Goal: Task Accomplishment & Management: Manage account settings

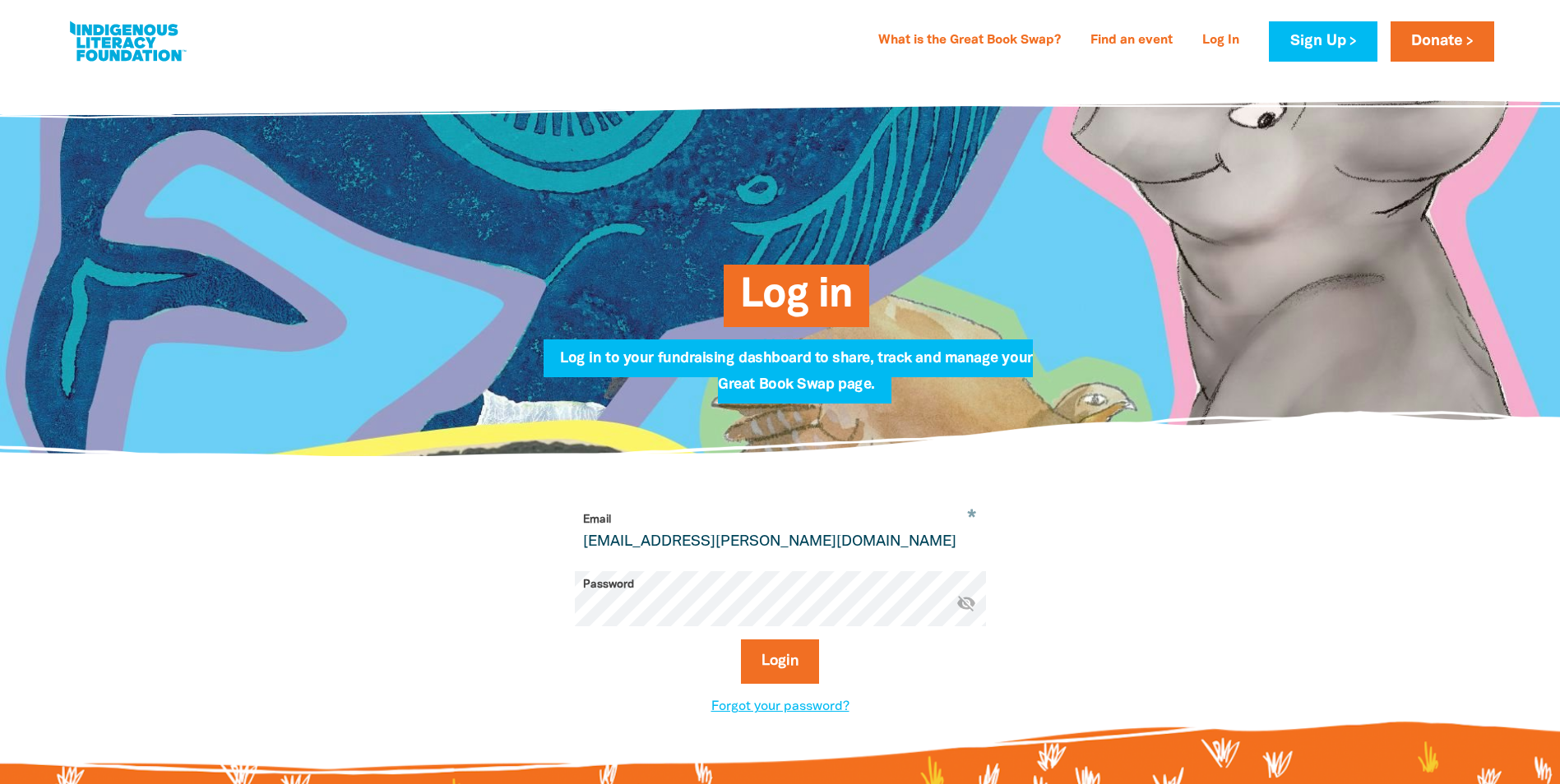
click at [343, 218] on div "Log in Log in to your fundraising dashboard to share, track and manage your Gre…" at bounding box center [780, 265] width 987 height 382
click at [783, 670] on button "Login" at bounding box center [780, 661] width 78 height 45
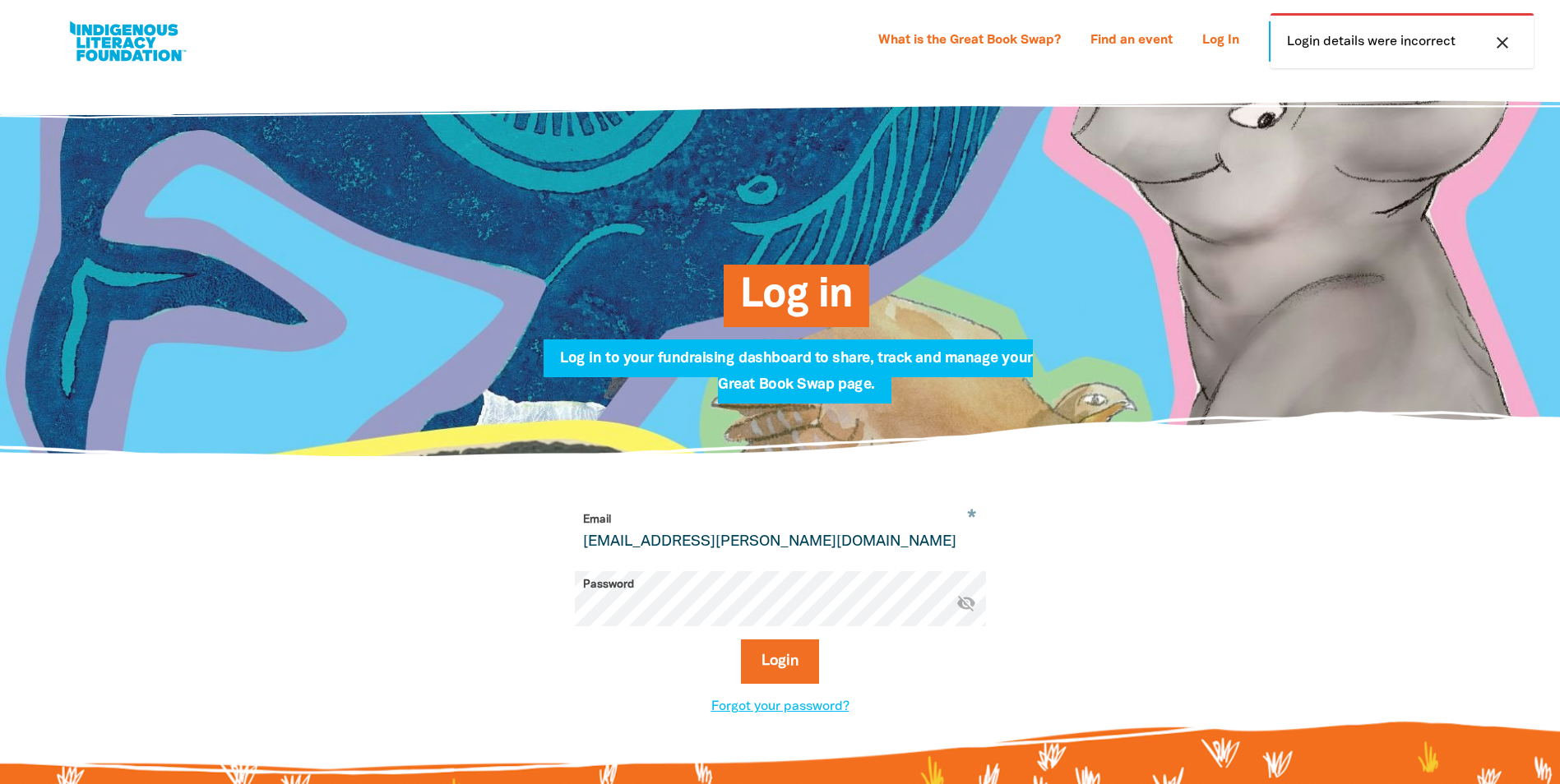
click at [1500, 41] on icon "close" at bounding box center [1502, 43] width 20 height 20
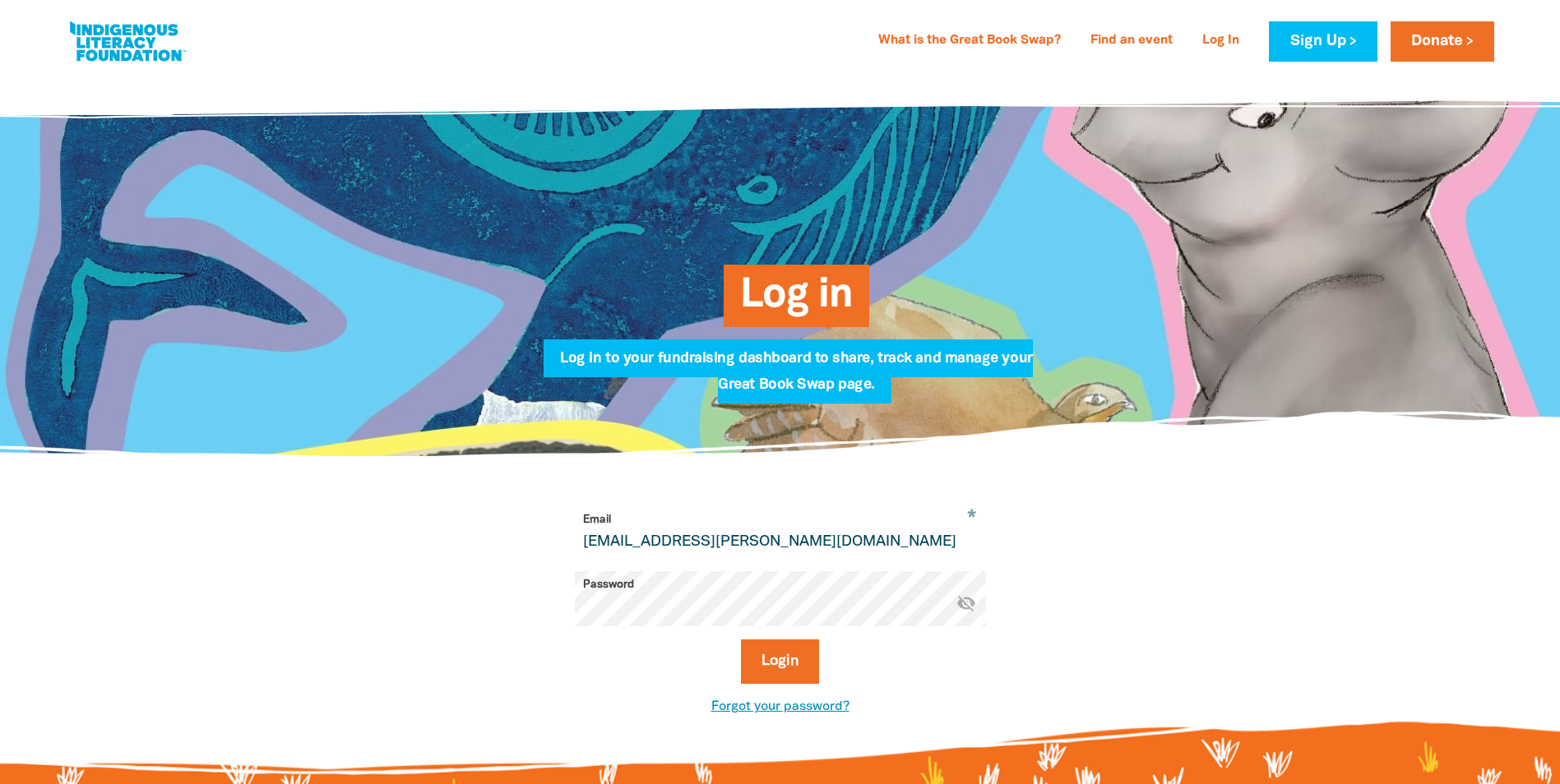
click at [806, 710] on link "Forgot your password?" at bounding box center [780, 707] width 138 height 12
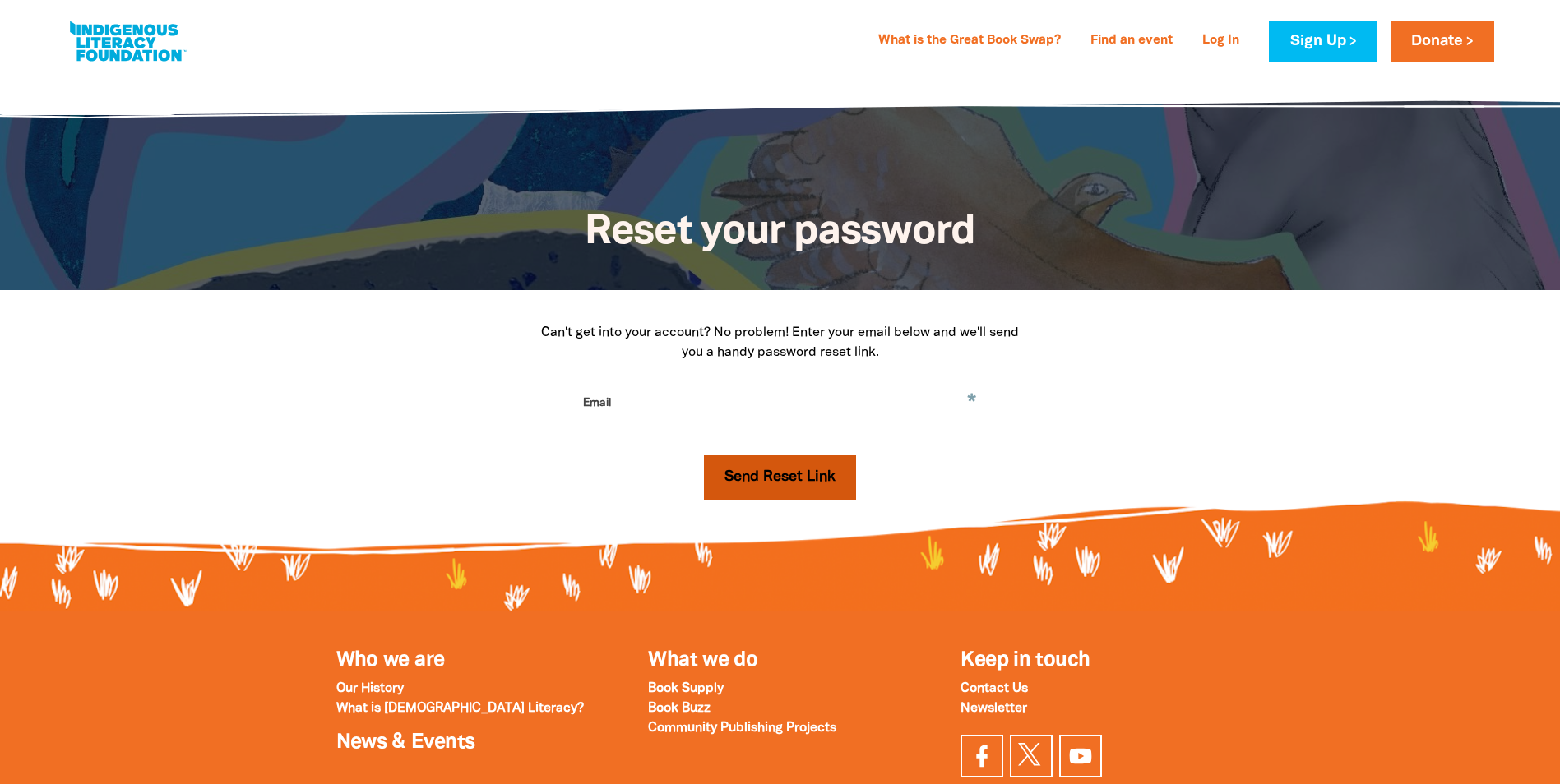
click at [764, 482] on button "Send Reset Link" at bounding box center [780, 477] width 152 height 45
click at [723, 408] on input "Email" at bounding box center [780, 415] width 411 height 52
click at [700, 396] on input "Email" at bounding box center [780, 415] width 411 height 52
type input "lauren.harvey@tsariley.au"
click at [767, 474] on button "Send Reset Link" at bounding box center [780, 477] width 152 height 45
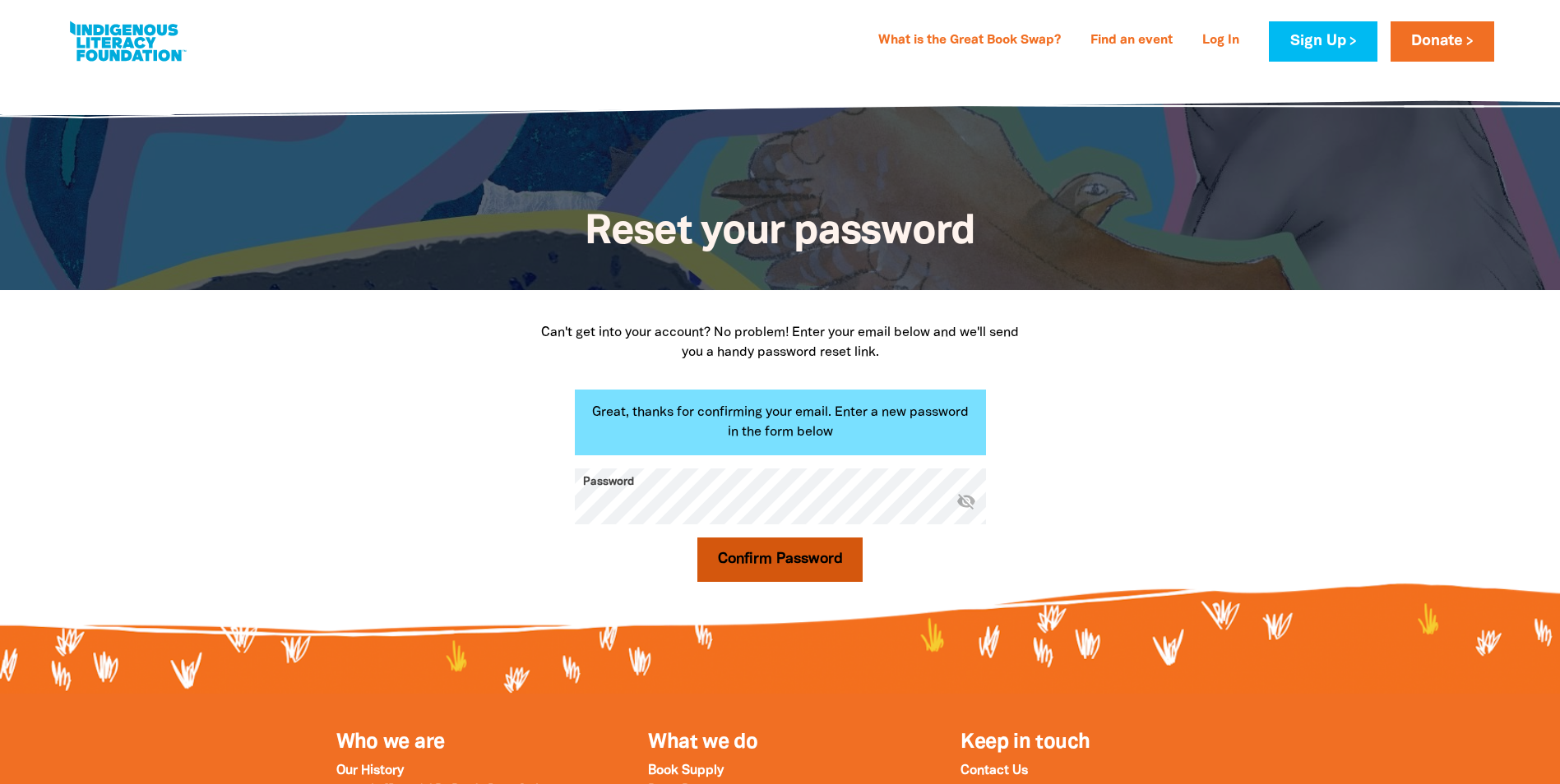
click at [771, 548] on button "Confirm Password" at bounding box center [780, 559] width 166 height 45
click at [1031, 525] on div "Can't get into your account? No problem! Enter your email below and we'll send …" at bounding box center [780, 459] width 592 height 272
drag, startPoint x: 1031, startPoint y: 527, endPoint x: 805, endPoint y: 544, distance: 226.6
click at [805, 544] on button "Confirm Password" at bounding box center [780, 559] width 166 height 45
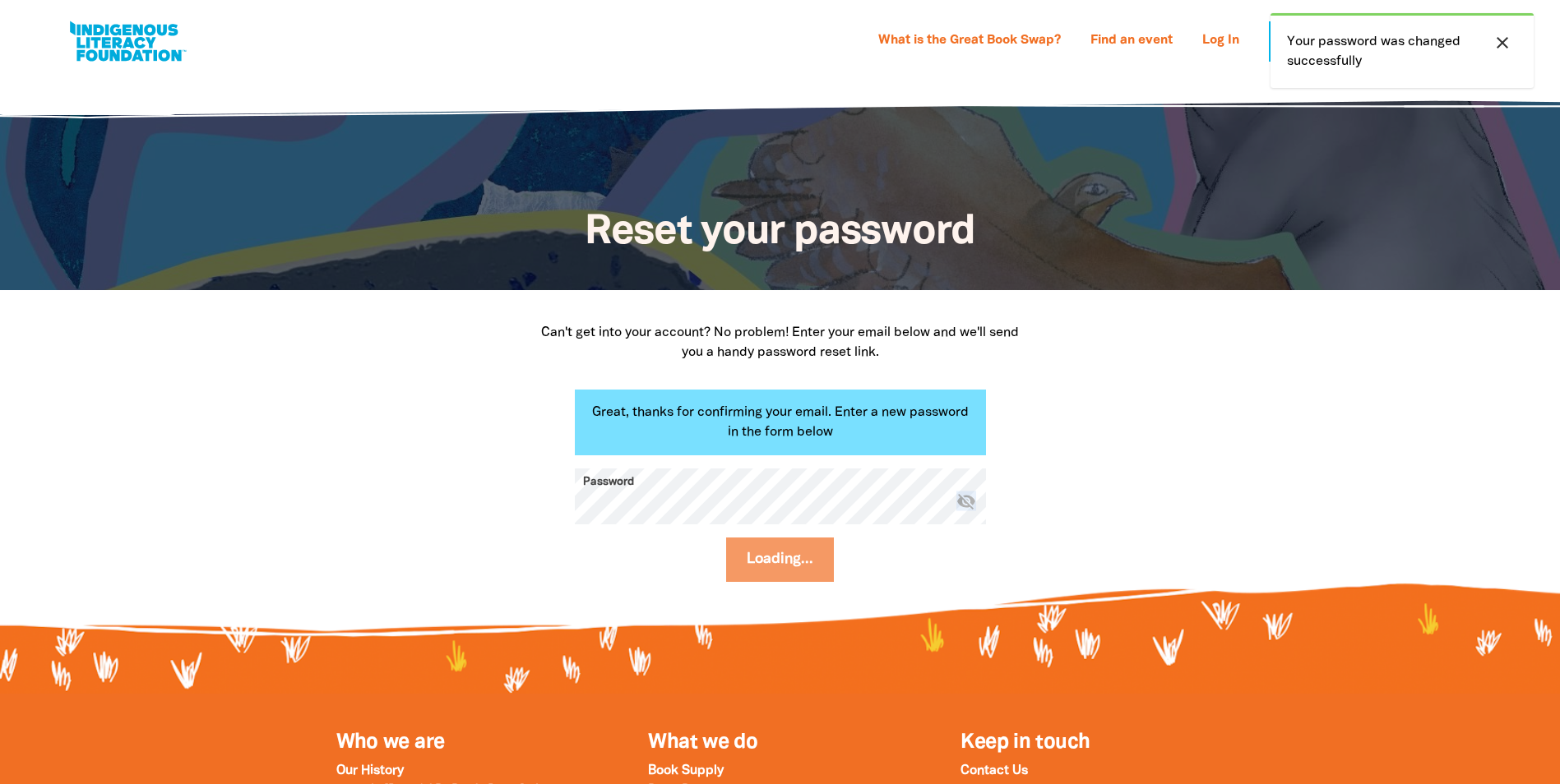
click at [1502, 43] on icon "close" at bounding box center [1502, 43] width 20 height 20
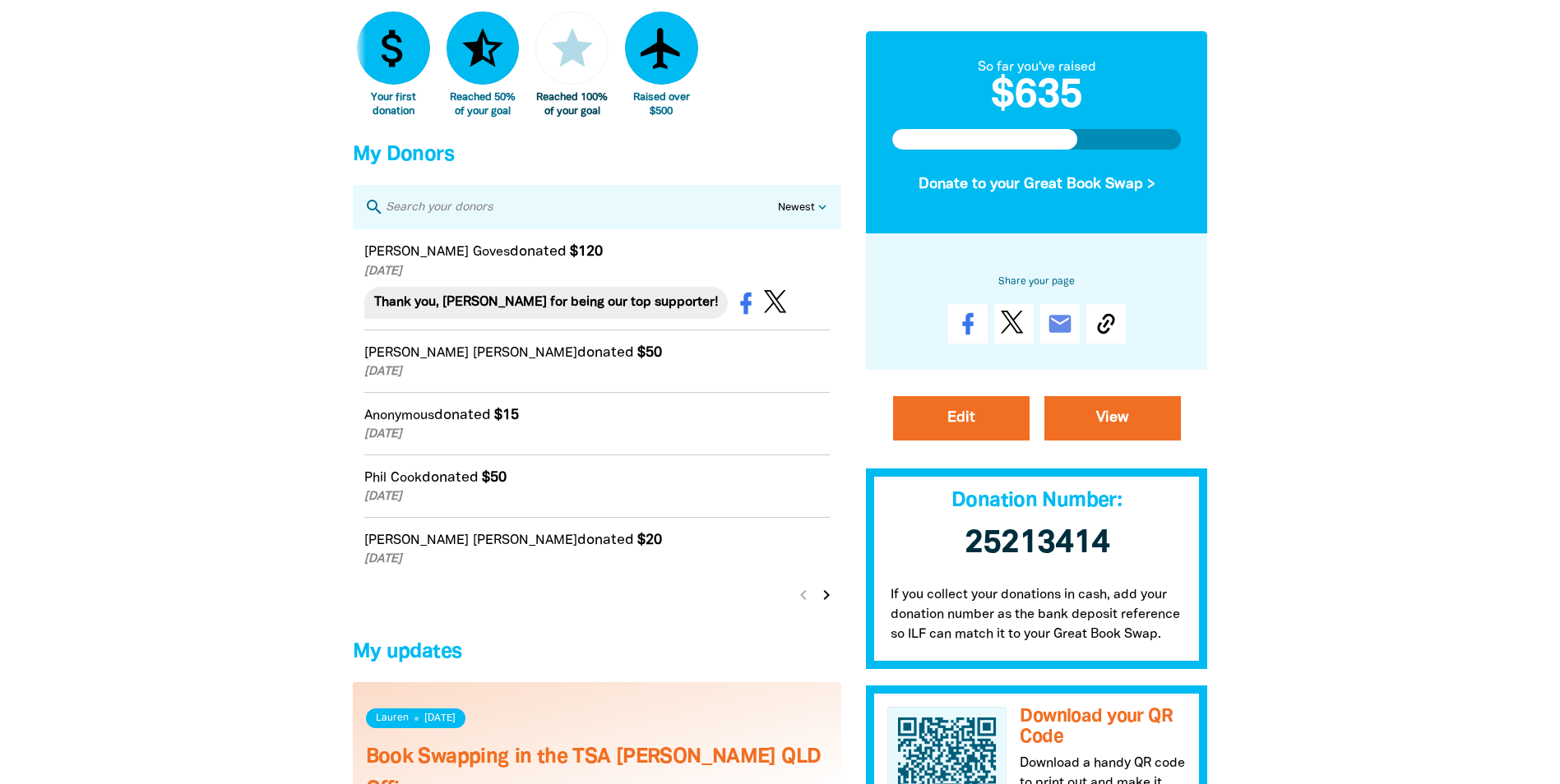
scroll to position [967, 0]
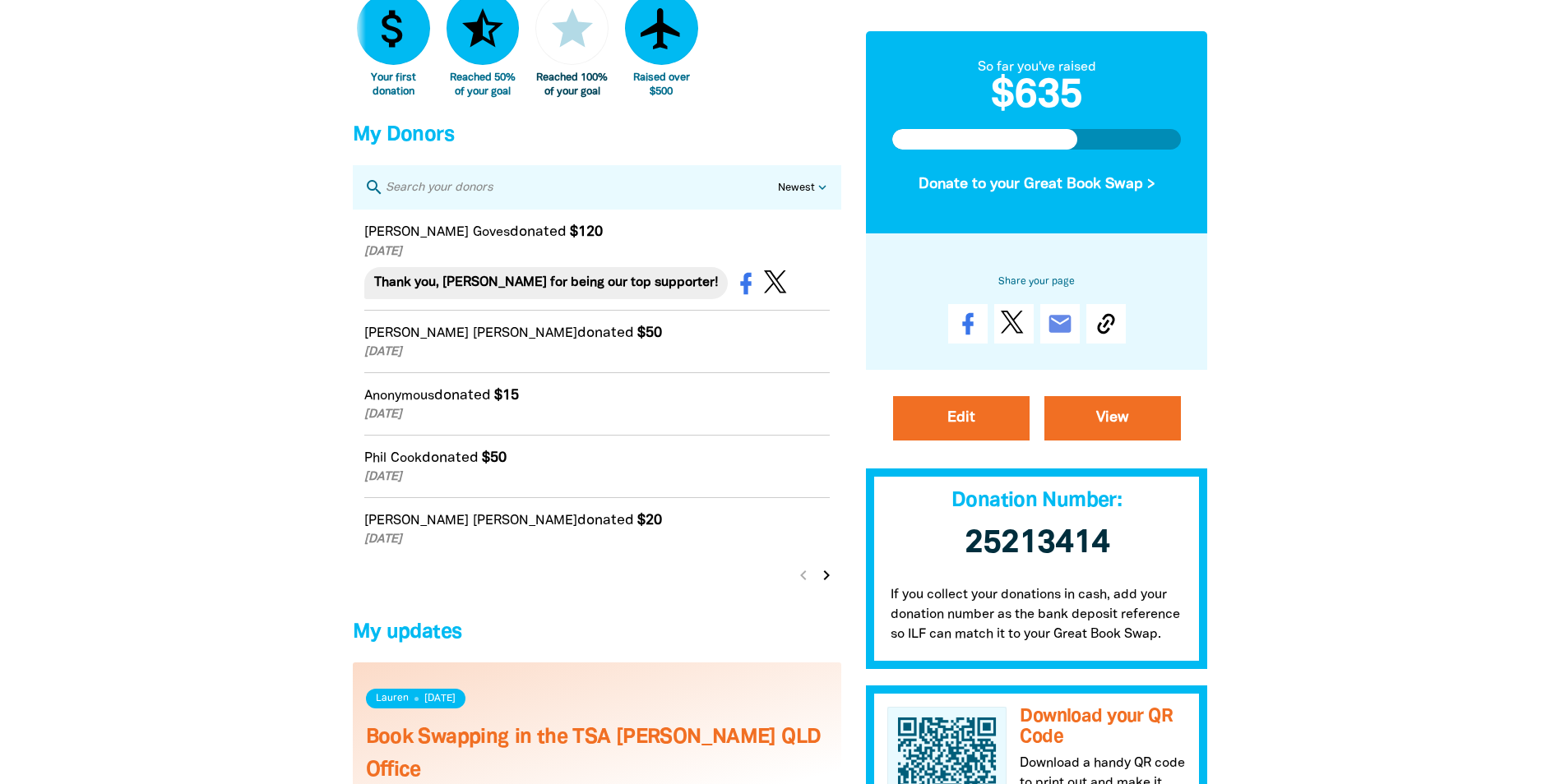
click at [1016, 593] on p "If you collect your donations in cash, add your donation number as the bank dep…" at bounding box center [1036, 618] width 342 height 100
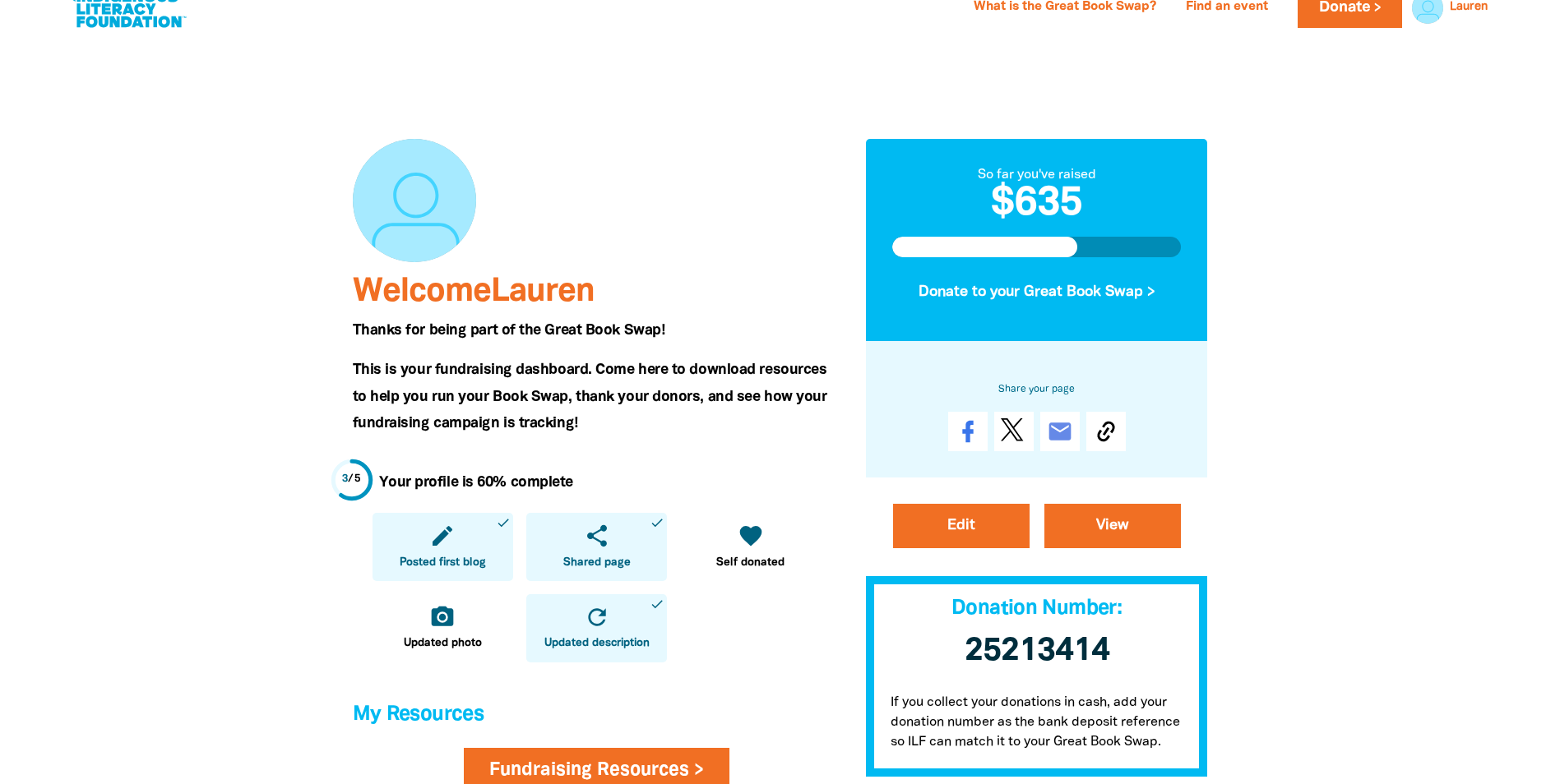
scroll to position [247, 0]
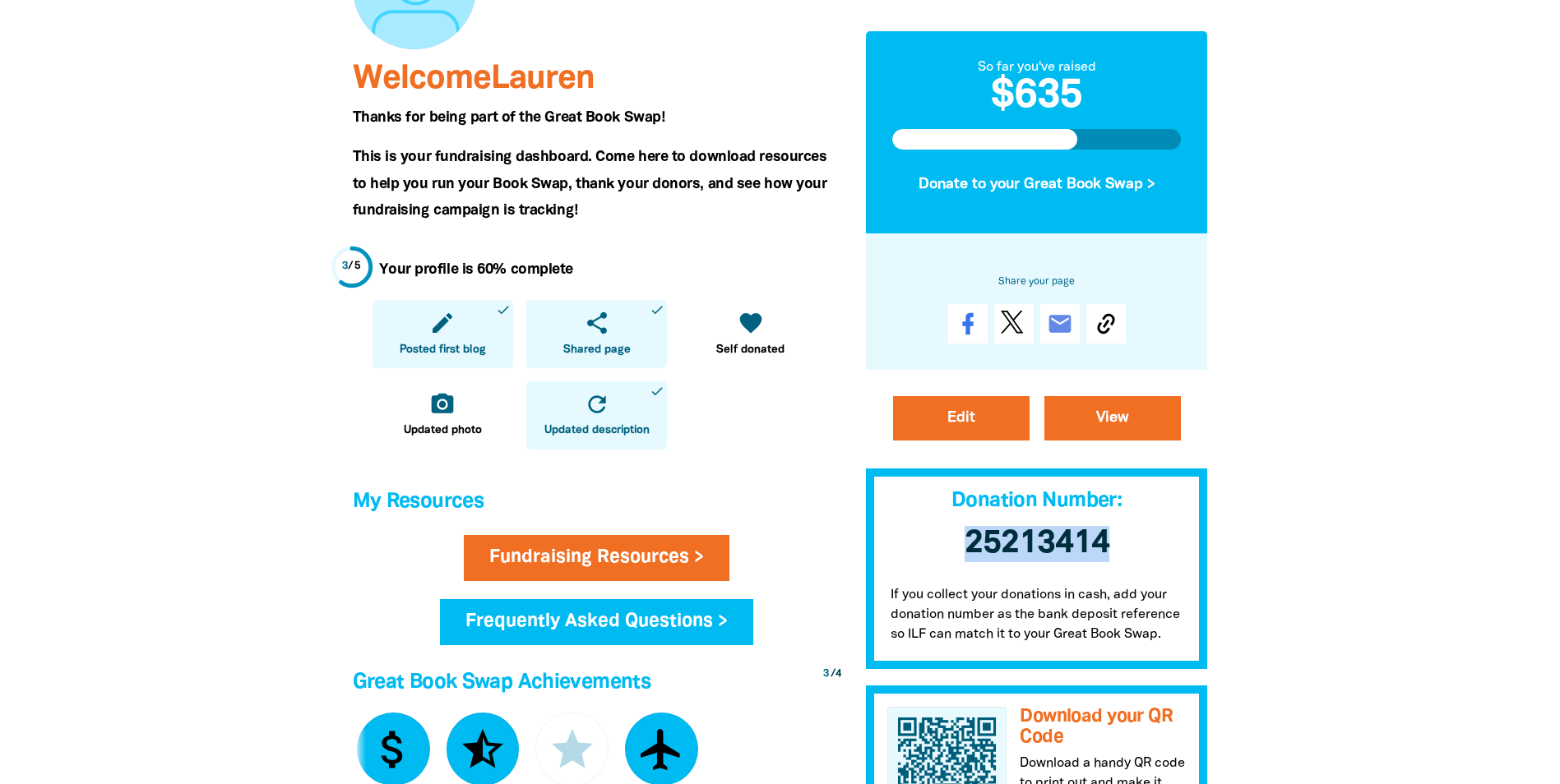
drag, startPoint x: 959, startPoint y: 550, endPoint x: 1140, endPoint y: 548, distance: 181.0
click at [1140, 548] on h3 "25213414" at bounding box center [1036, 544] width 342 height 69
drag, startPoint x: 1140, startPoint y: 548, endPoint x: 1396, endPoint y: 532, distance: 256.5
click at [1399, 532] on div at bounding box center [780, 761] width 1560 height 1867
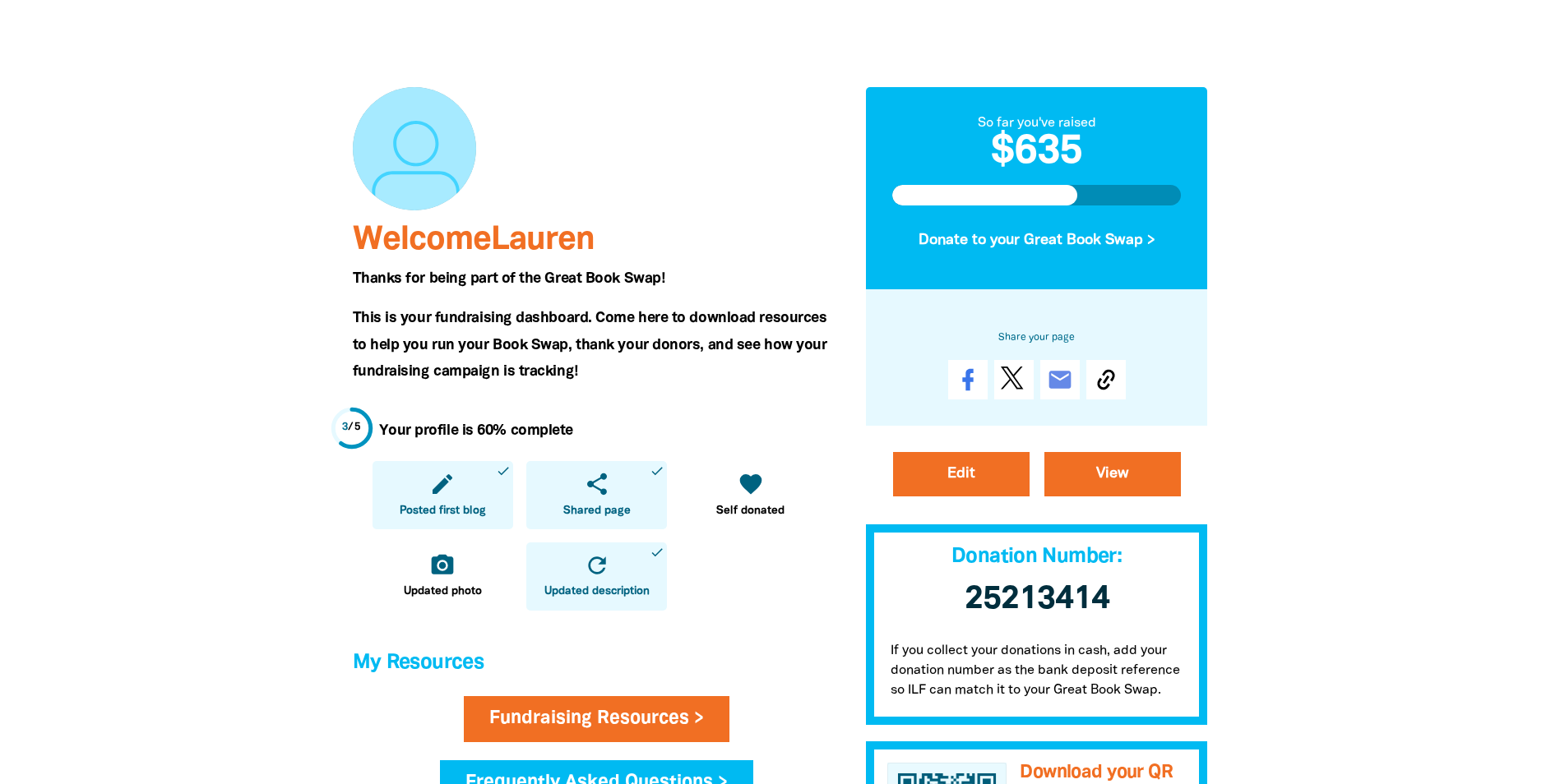
scroll to position [165, 0]
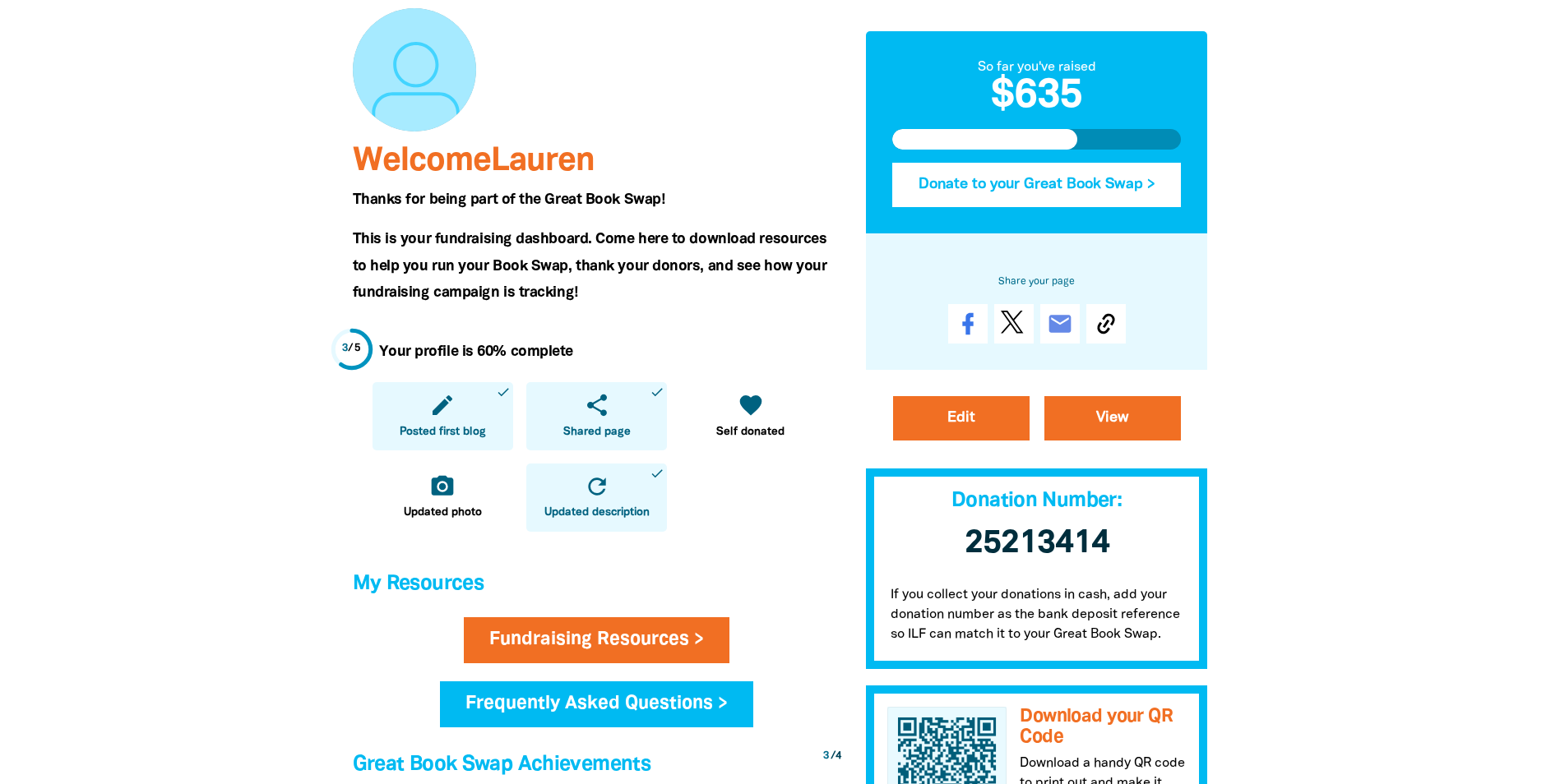
click at [1017, 178] on button "Donate to your Great Book Swap >" at bounding box center [1036, 185] width 290 height 45
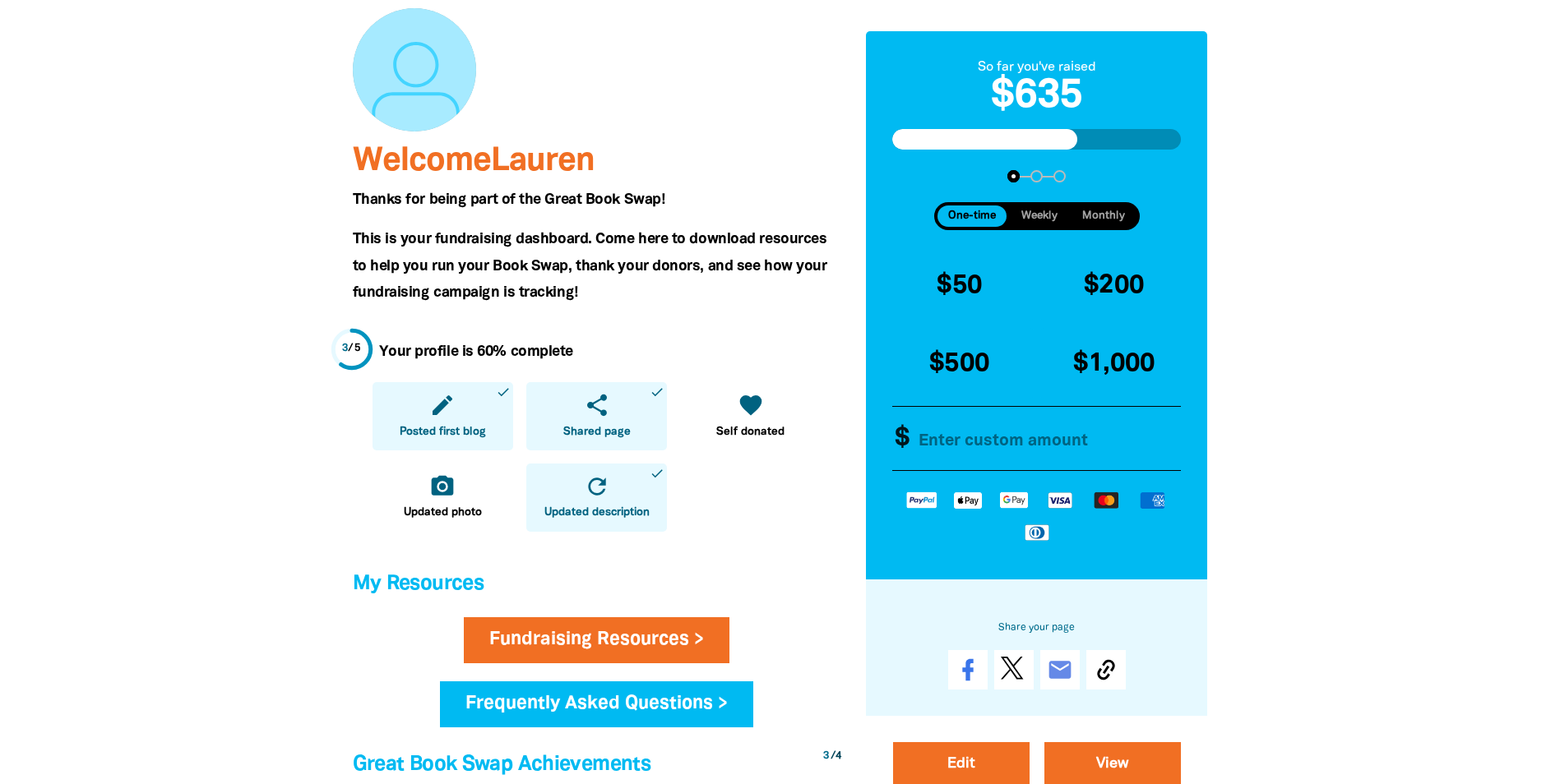
scroll to position [329, 0]
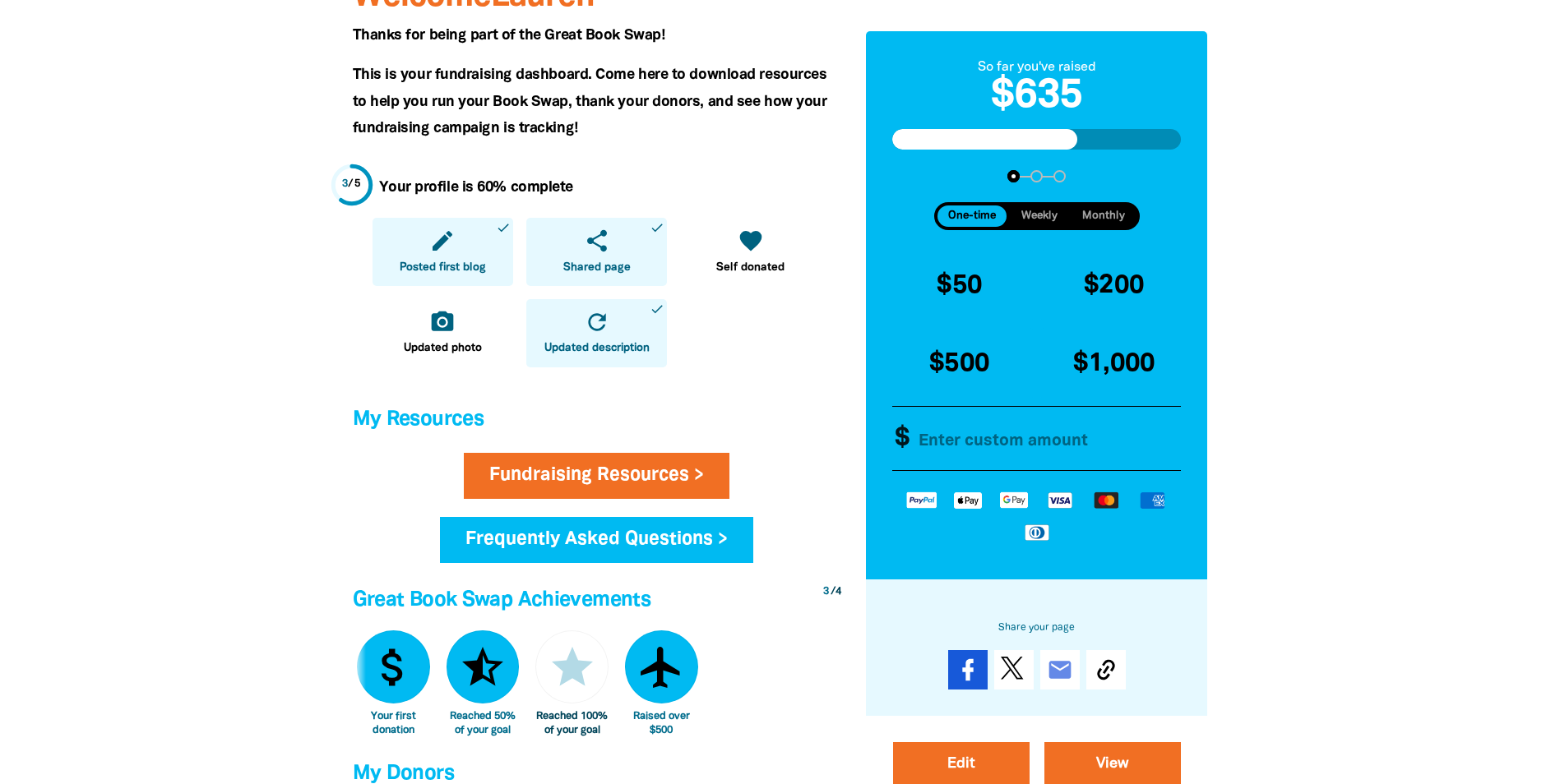
click at [983, 678] on link at bounding box center [968, 670] width 40 height 40
click at [1057, 681] on icon "email" at bounding box center [1059, 669] width 27 height 27
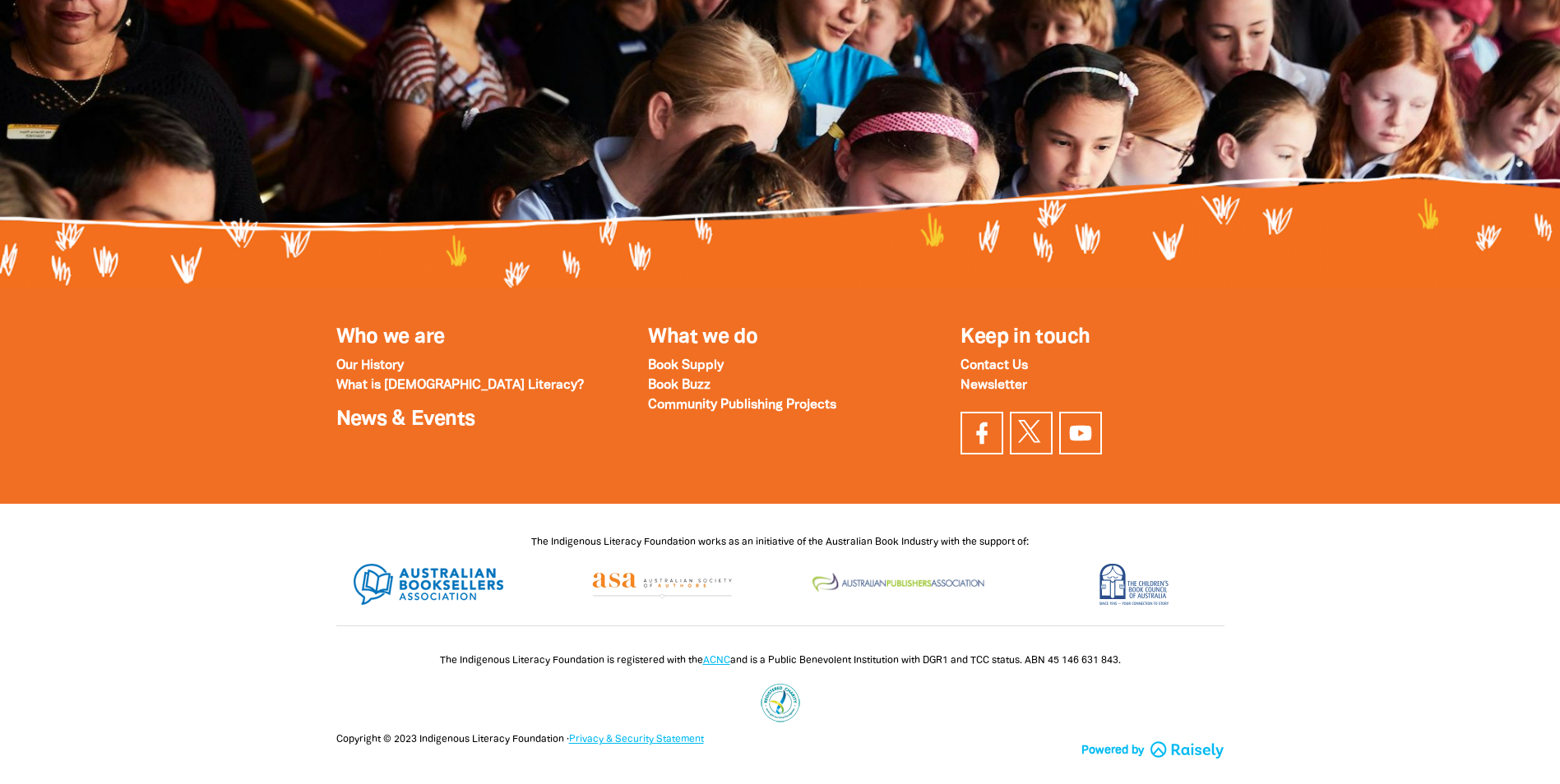
scroll to position [2144, 0]
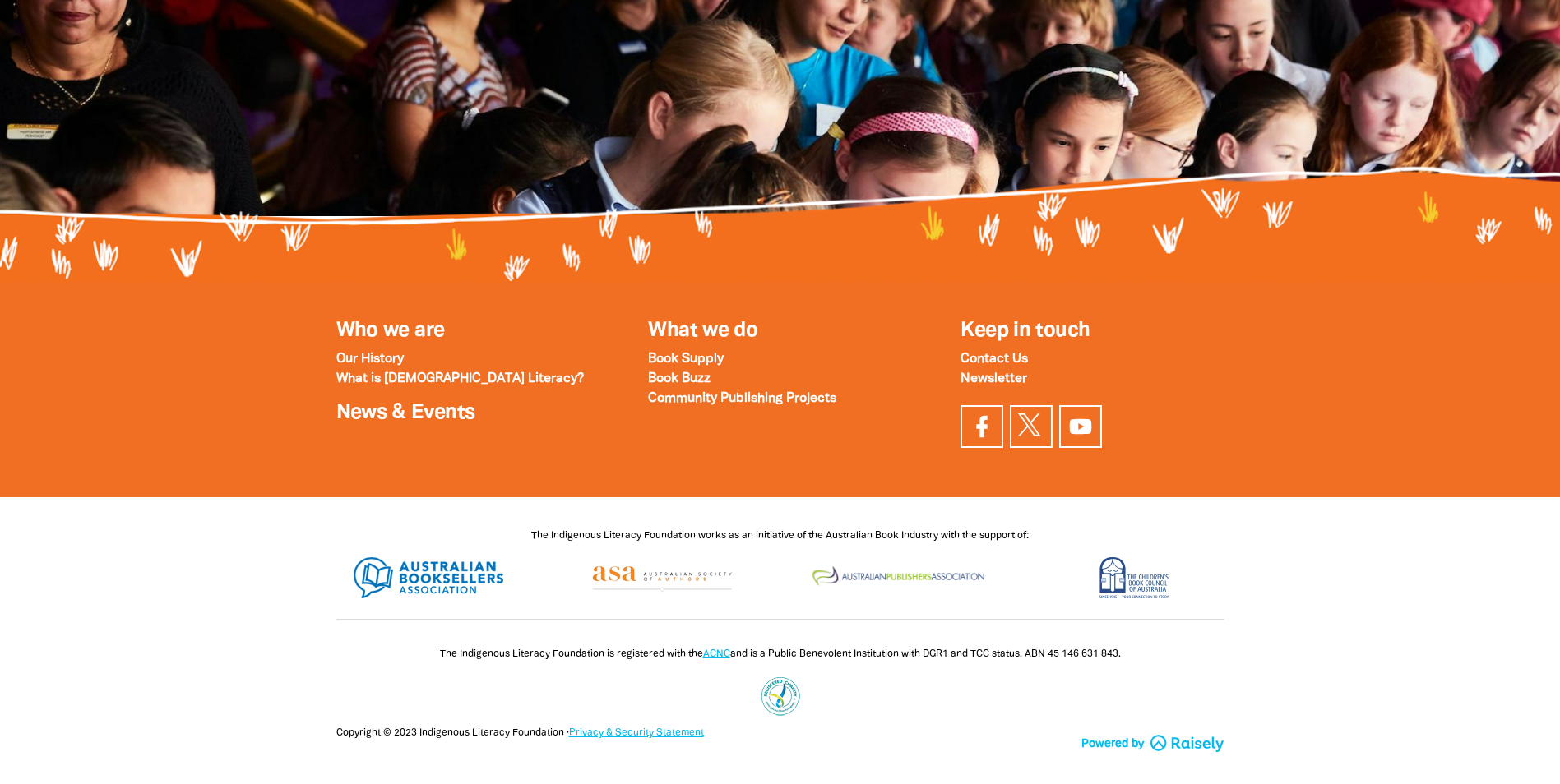
click at [260, 660] on div at bounding box center [780, 680] width 1560 height 87
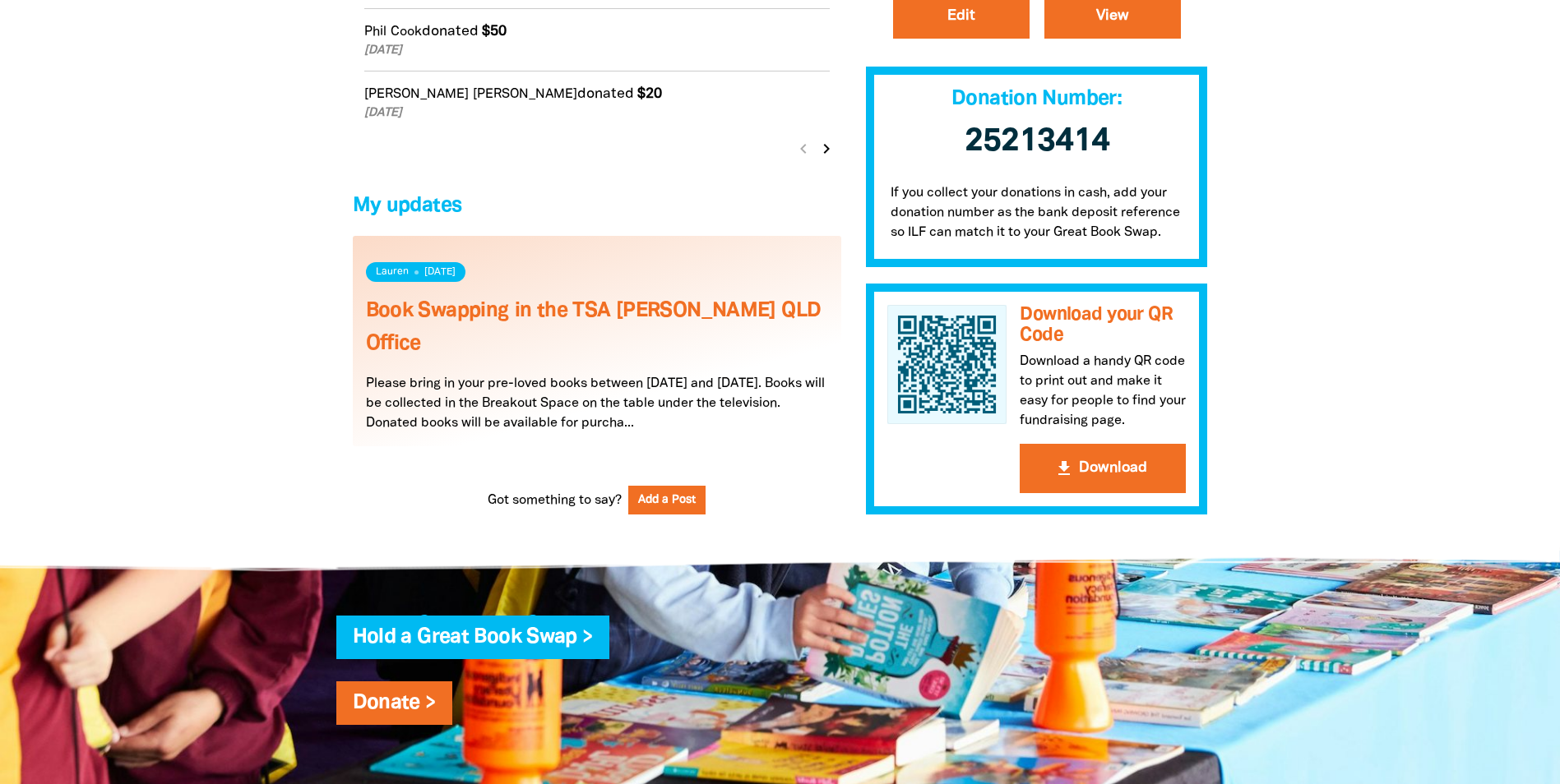
scroll to position [1397, 0]
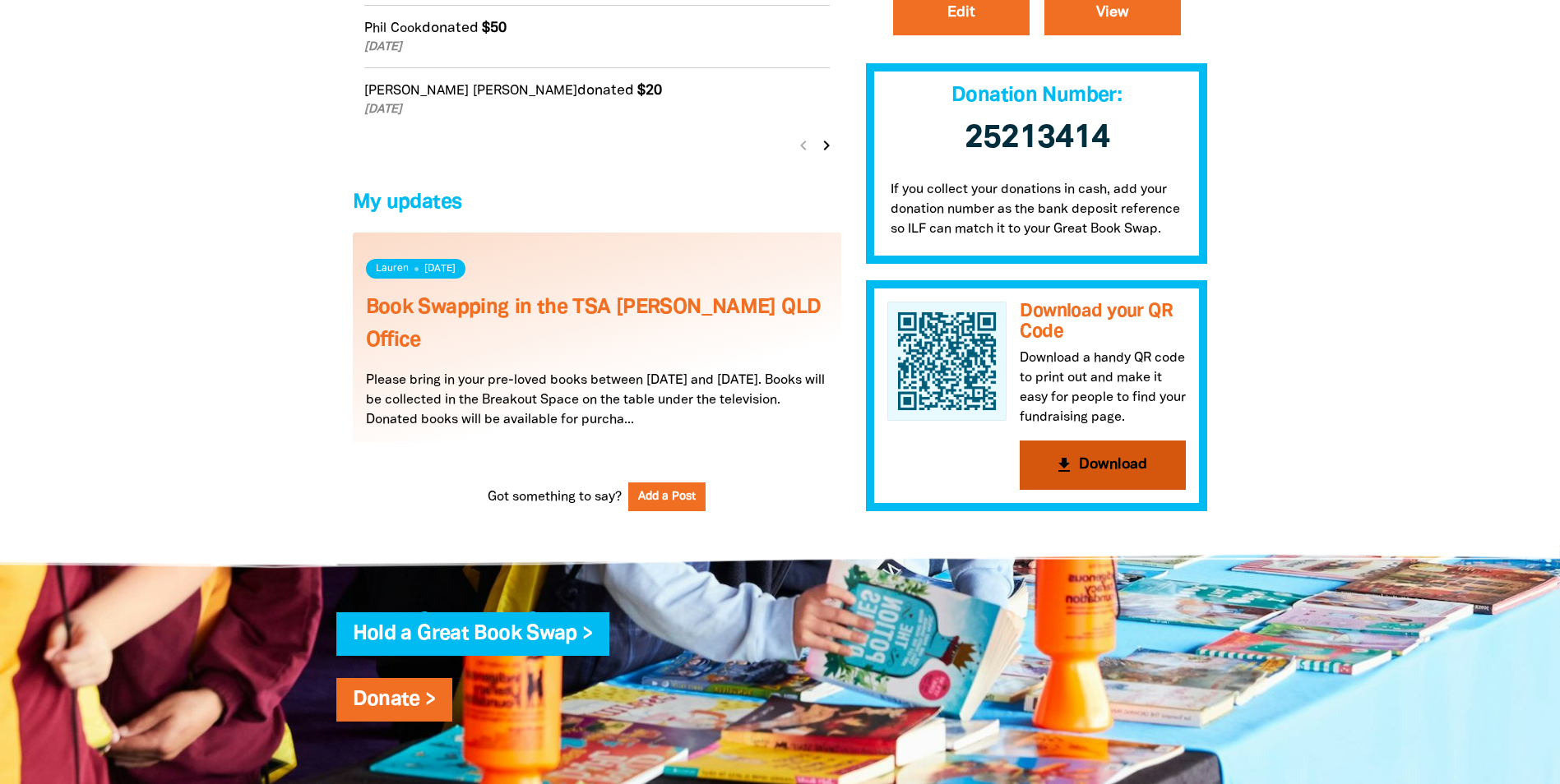
click at [1094, 464] on button "get_app Download" at bounding box center [1102, 465] width 166 height 50
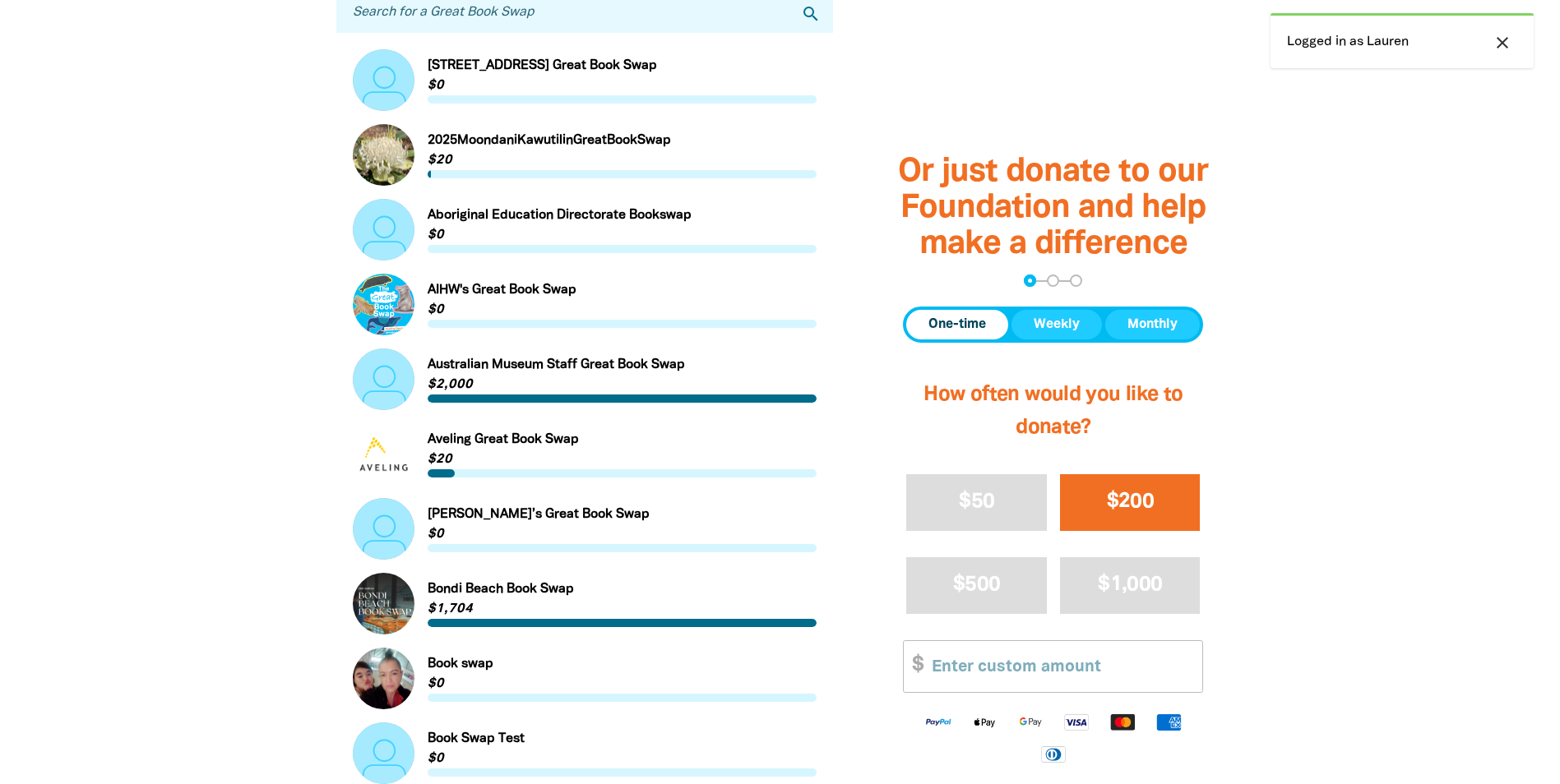
scroll to position [904, 0]
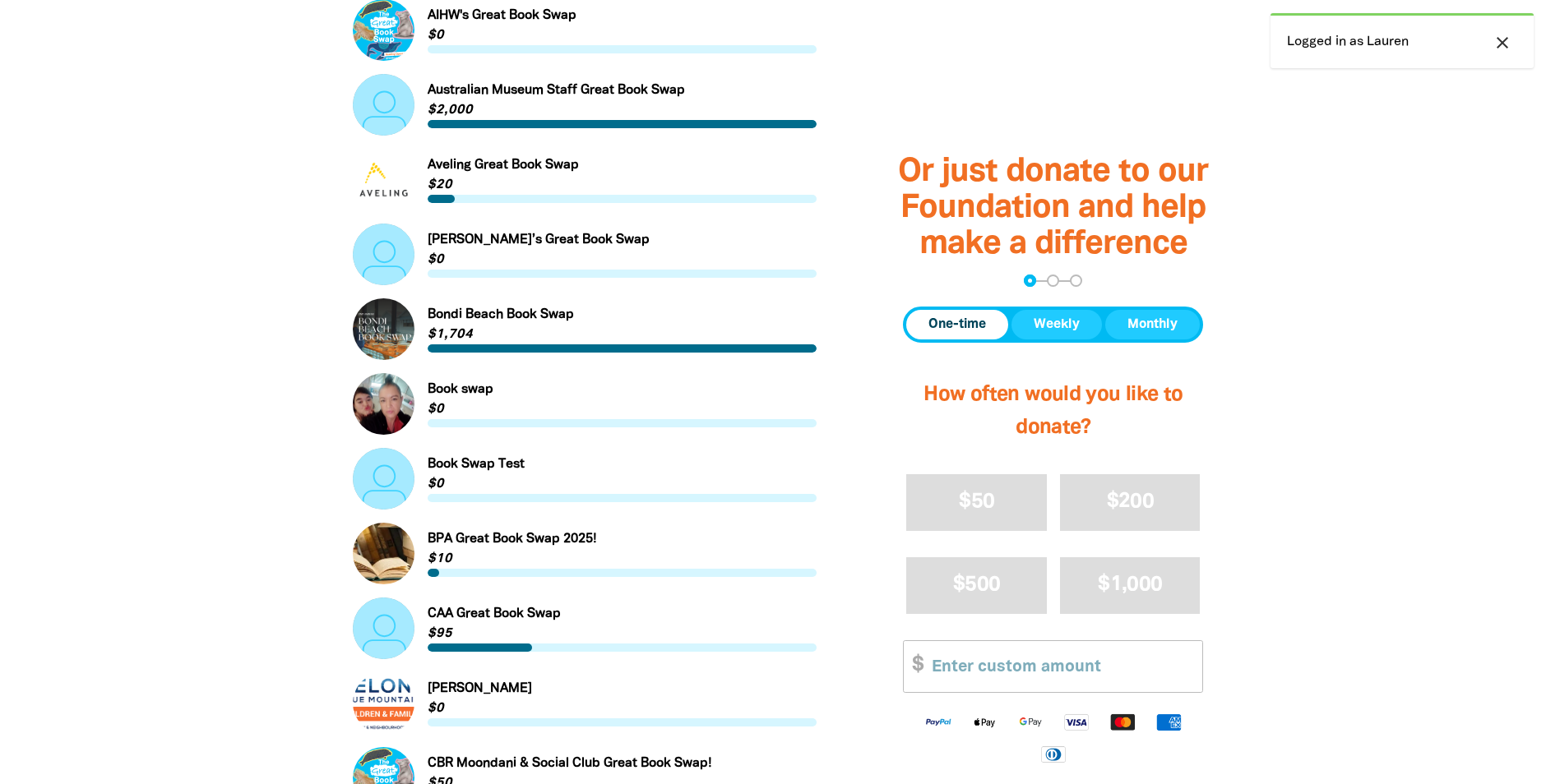
click at [957, 334] on span "One-time" at bounding box center [957, 324] width 58 height 20
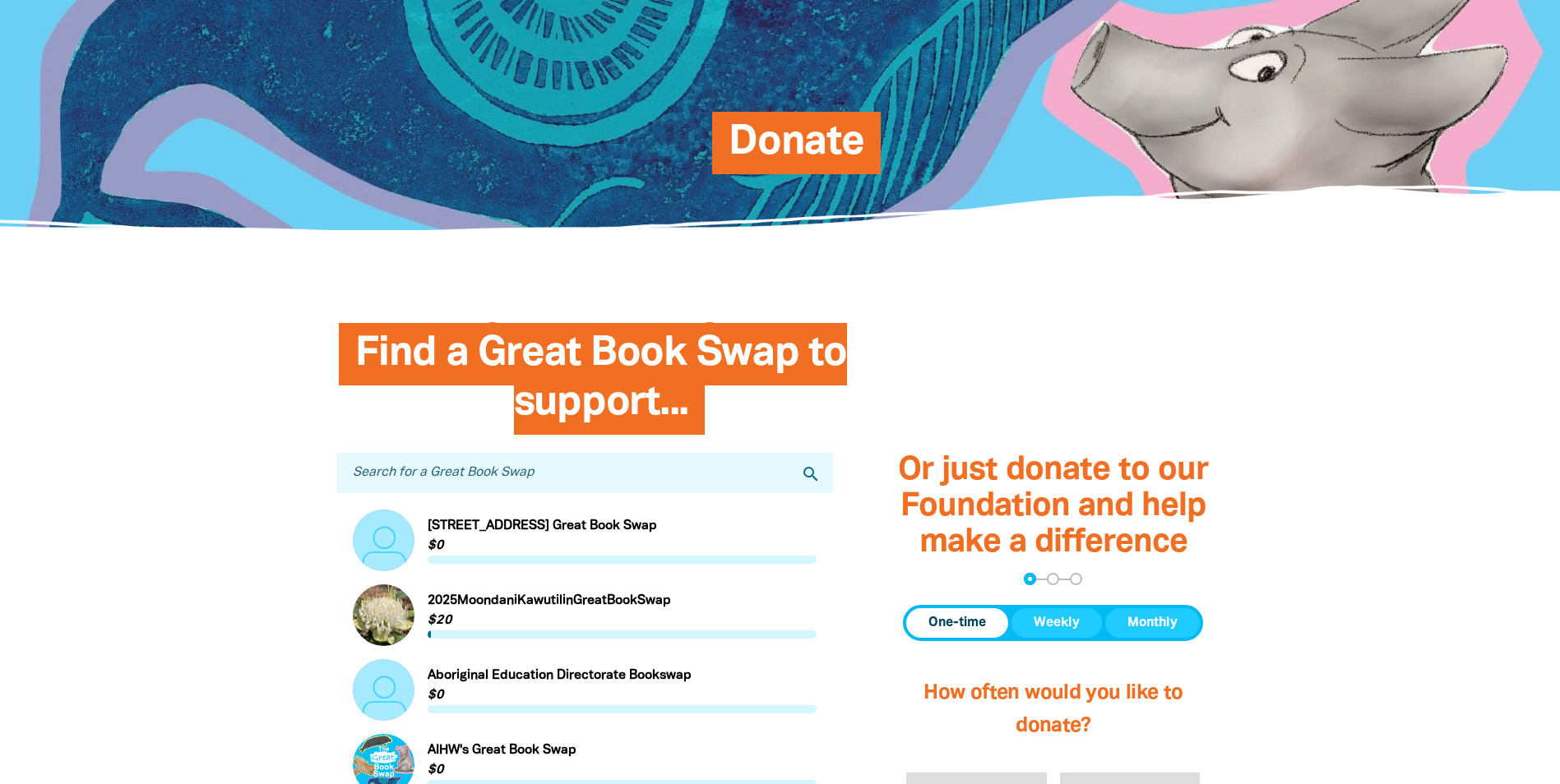
scroll to position [0, 0]
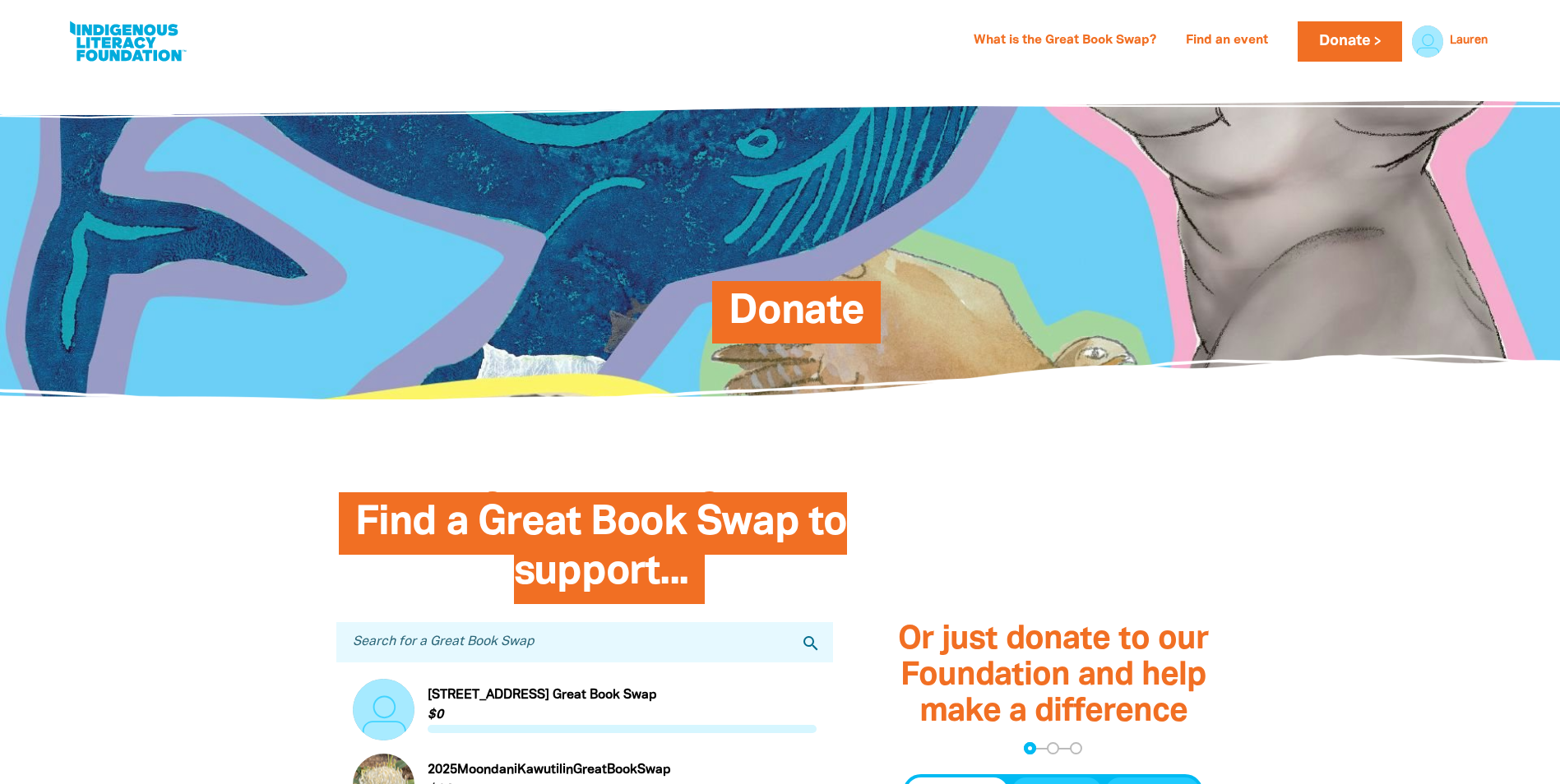
click at [494, 649] on input "Search for a Great Book Swap" at bounding box center [585, 642] width 498 height 41
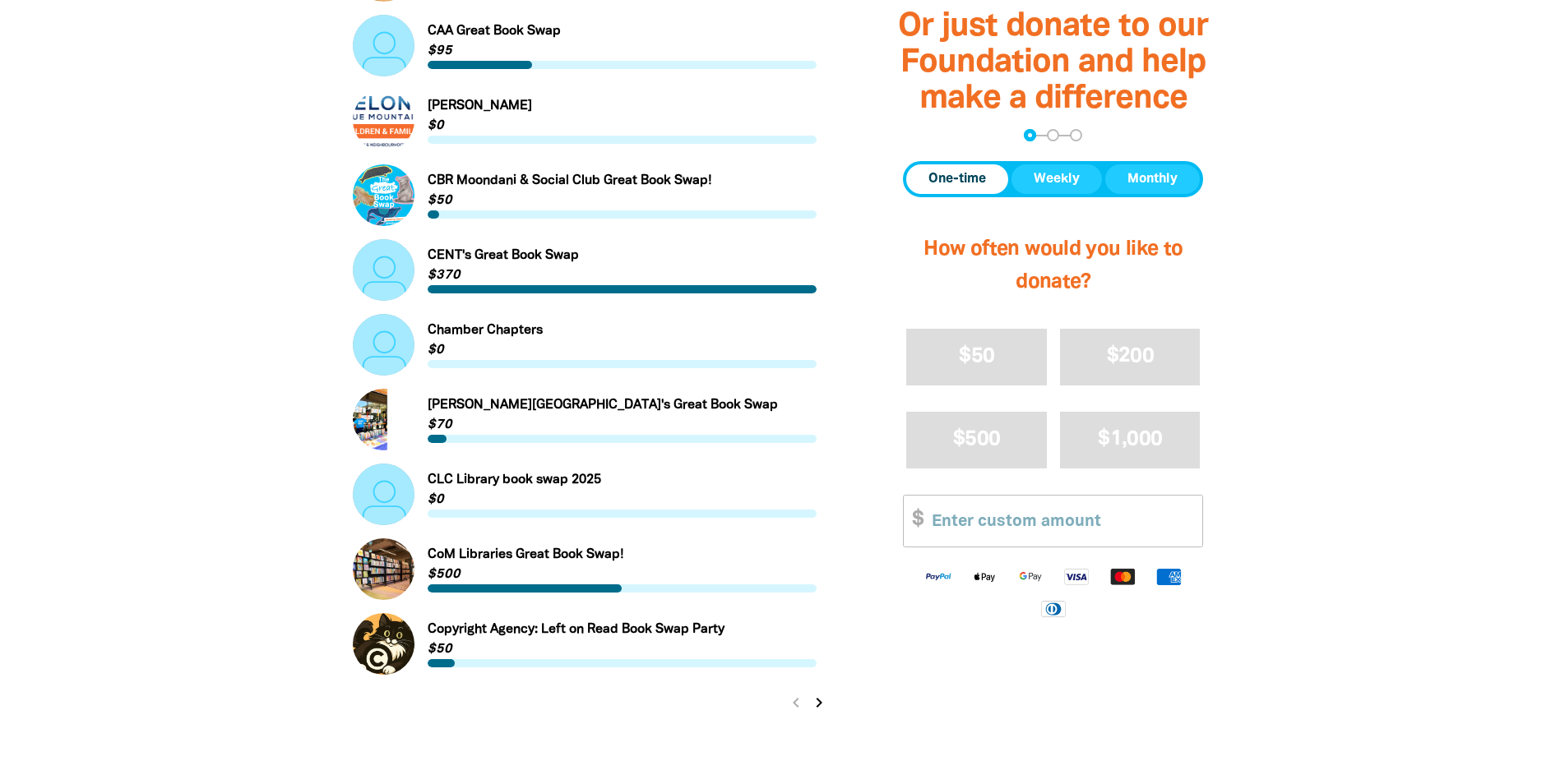
scroll to position [1890, 0]
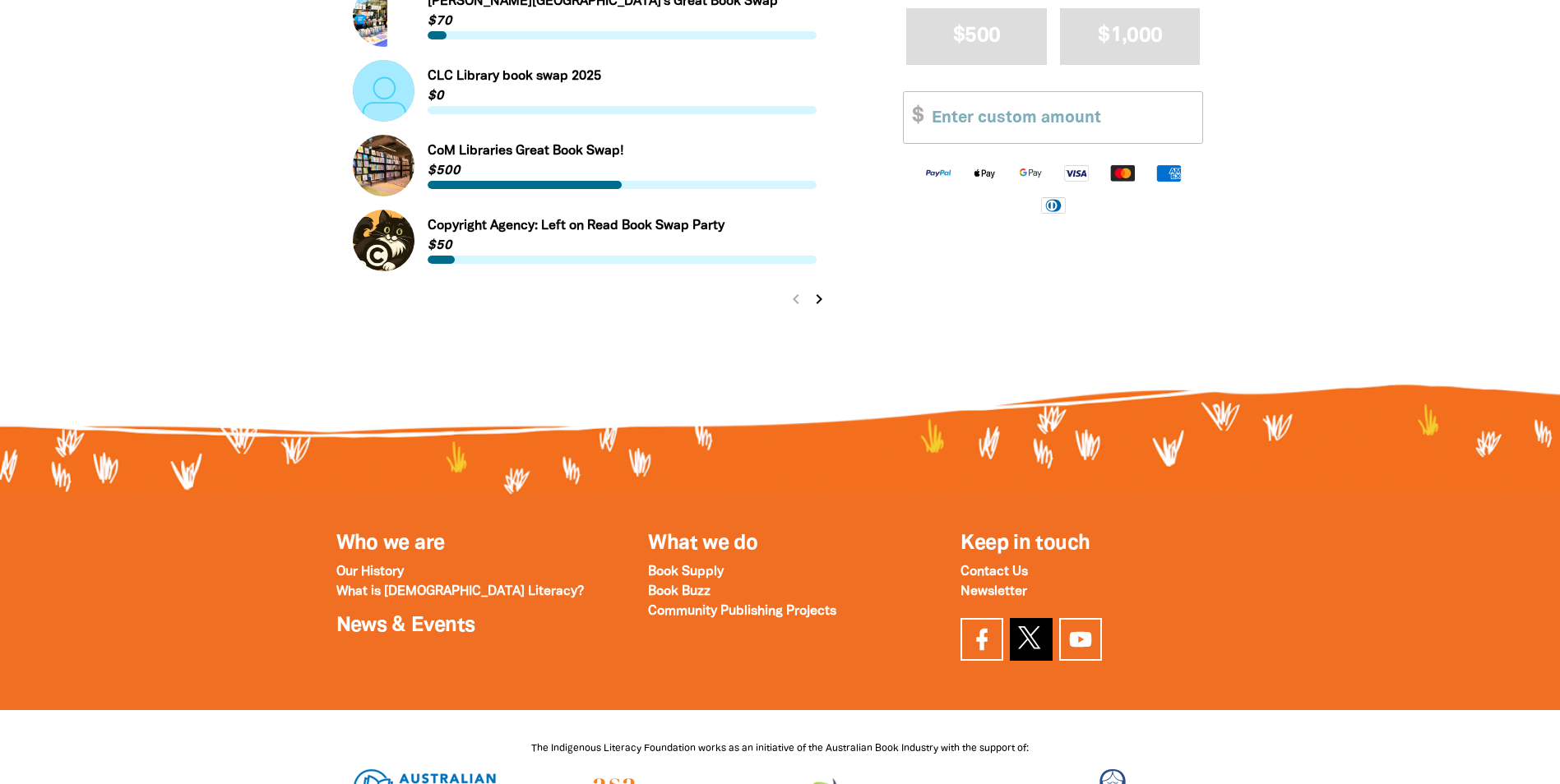
click at [1035, 648] on icon at bounding box center [1028, 637] width 22 height 22
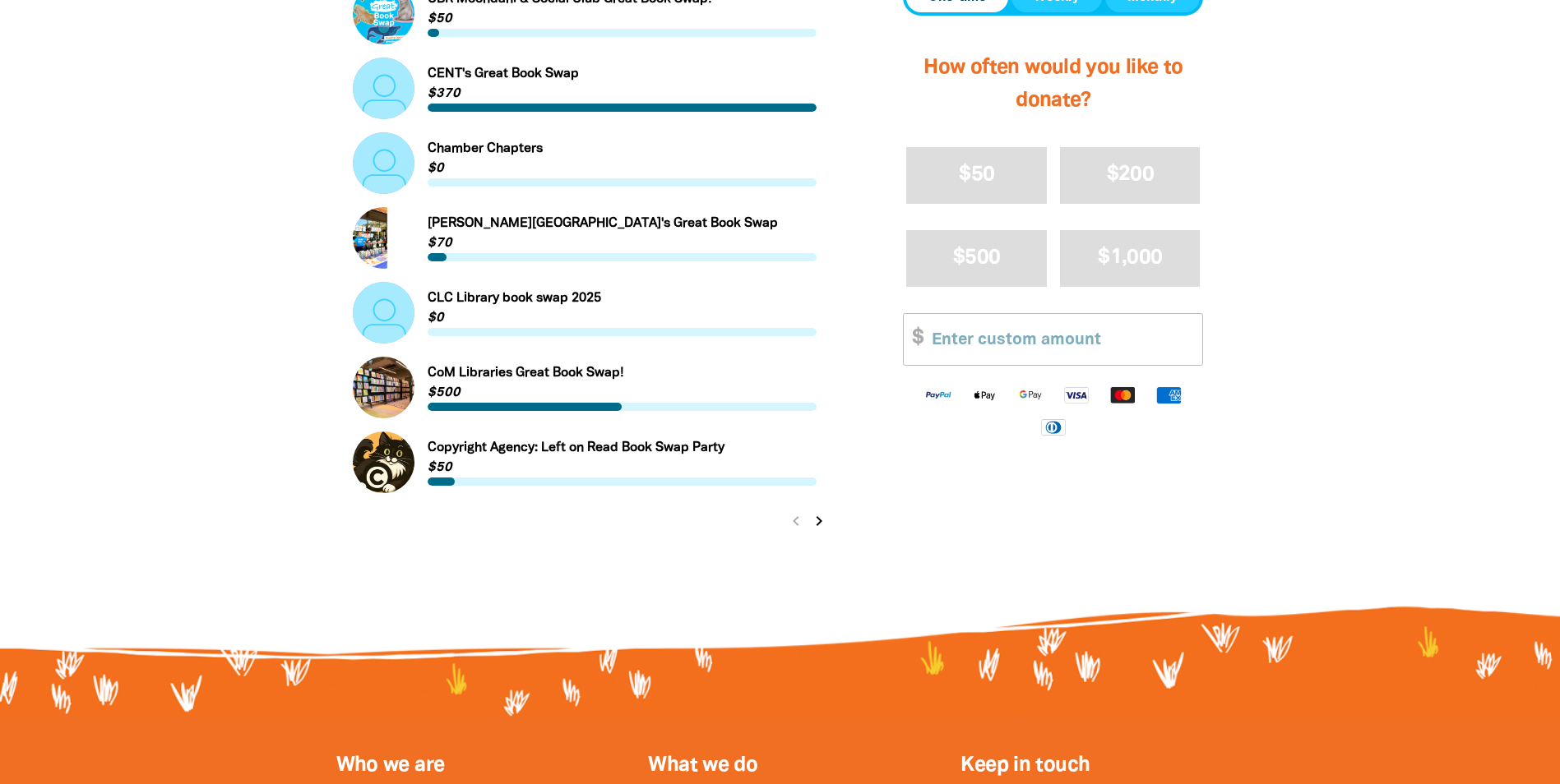
scroll to position [1971, 0]
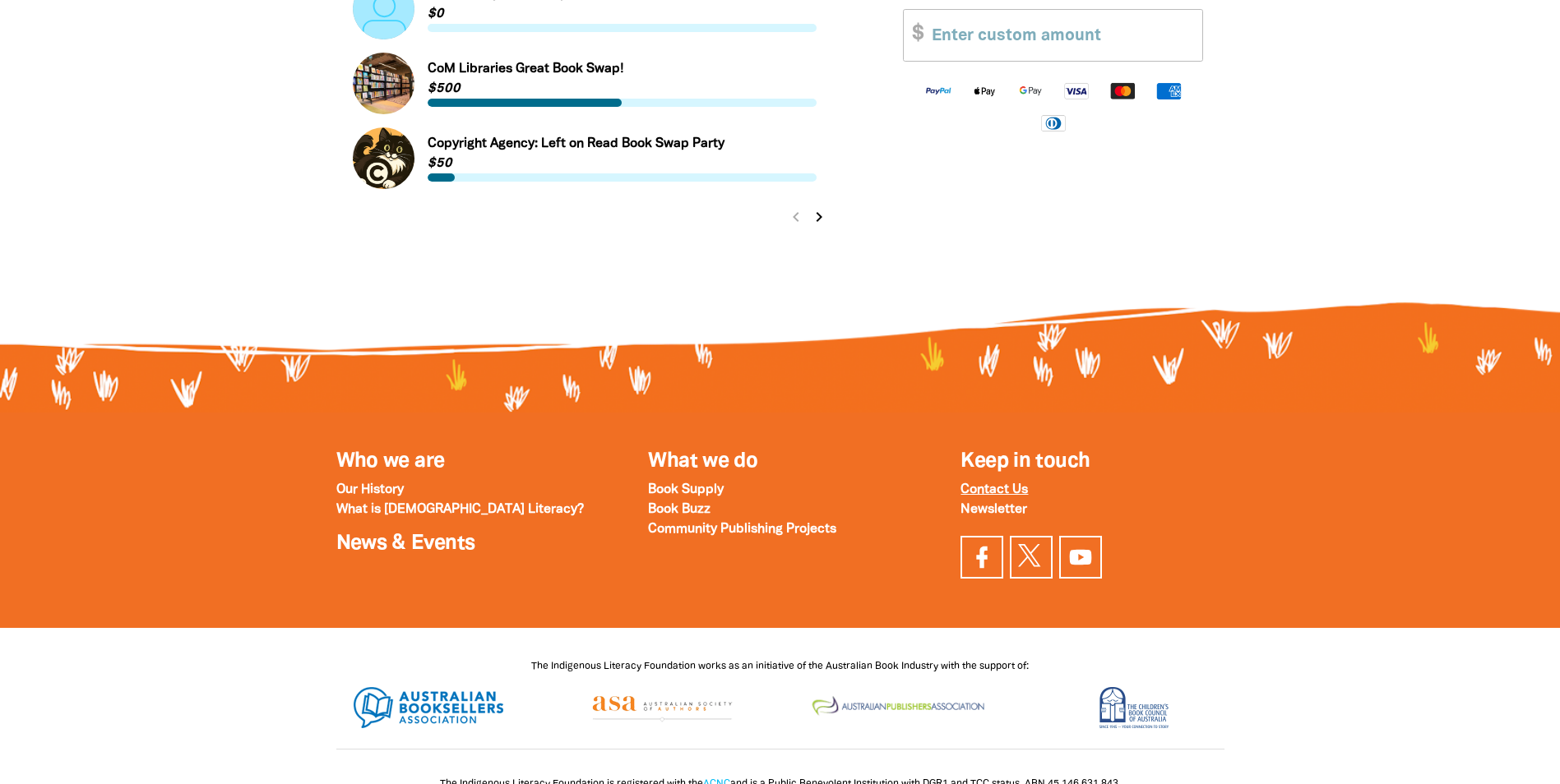
click at [998, 492] on strong "Contact Us" at bounding box center [994, 490] width 67 height 12
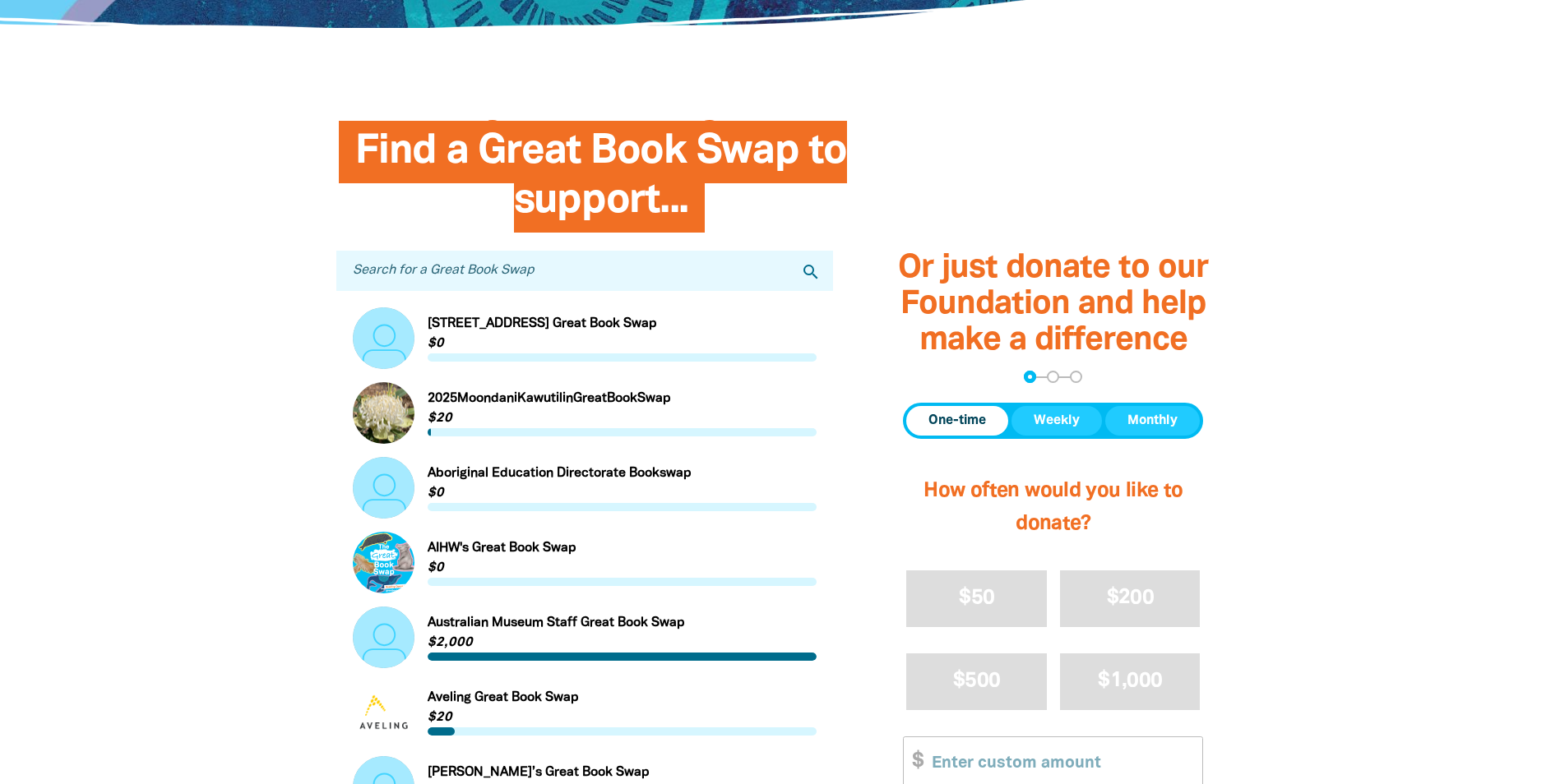
scroll to position [0, 0]
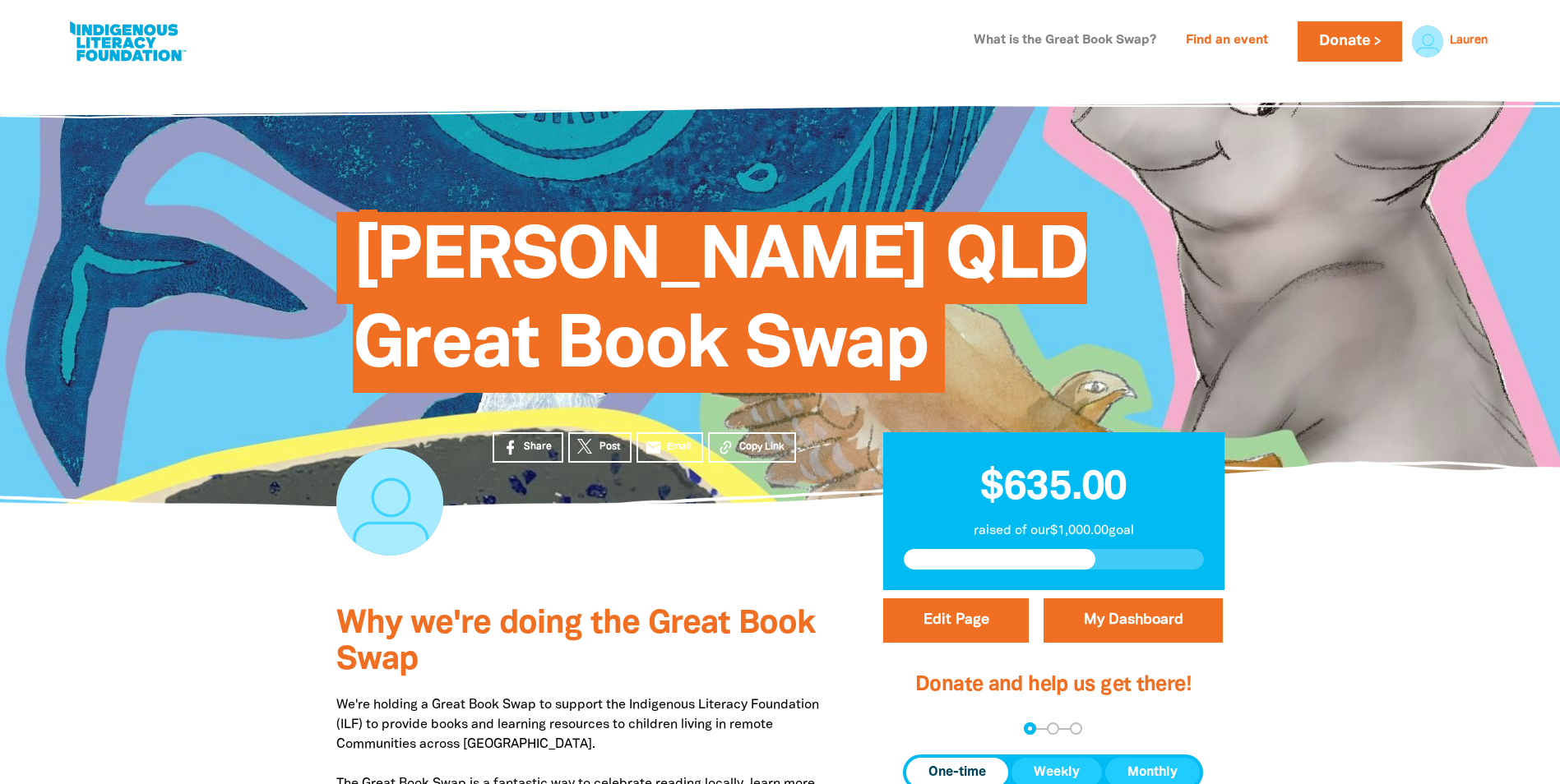
click at [1068, 43] on link "What is the Great Book Swap?" at bounding box center [1065, 41] width 202 height 27
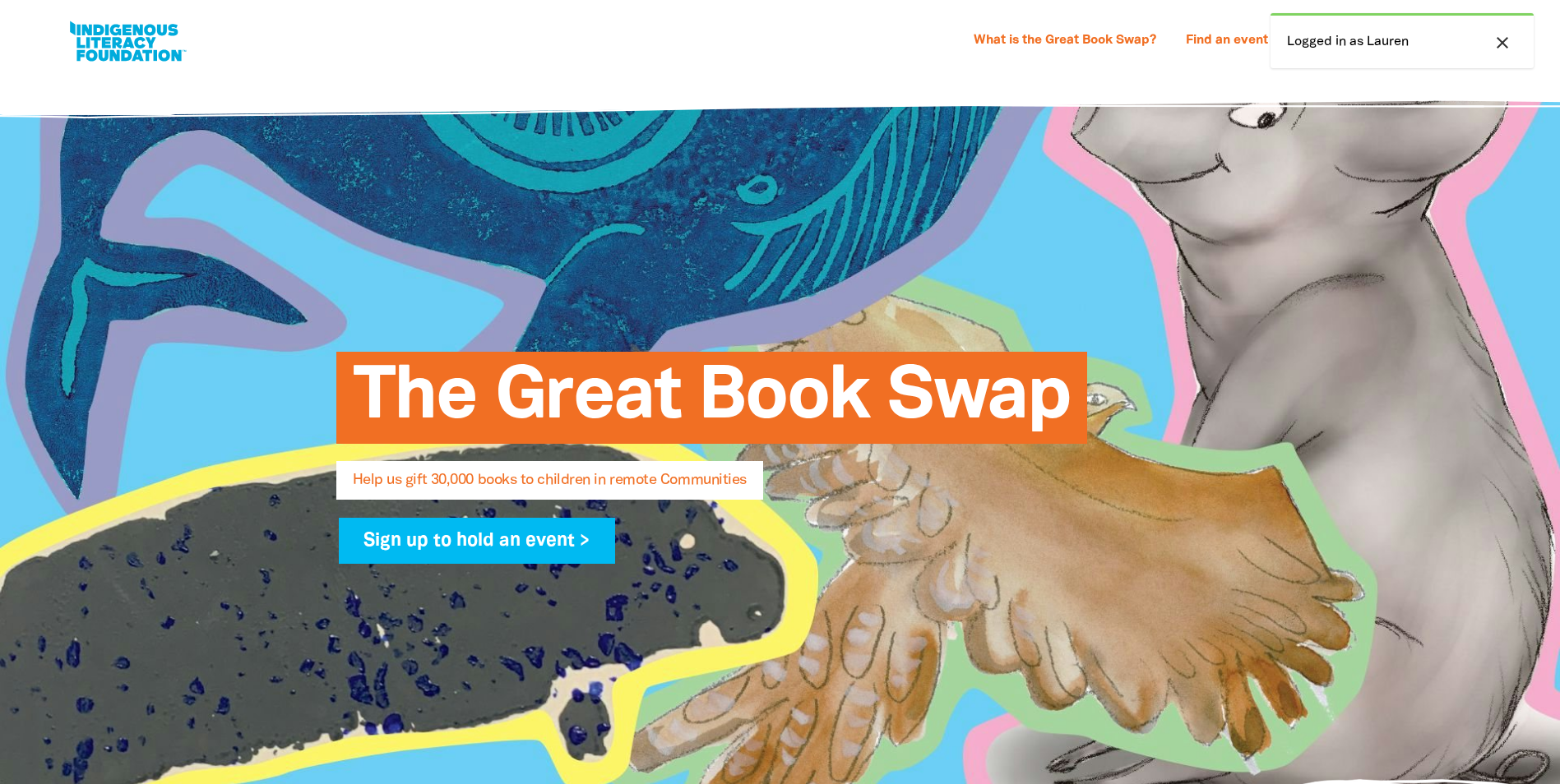
select select "AU"
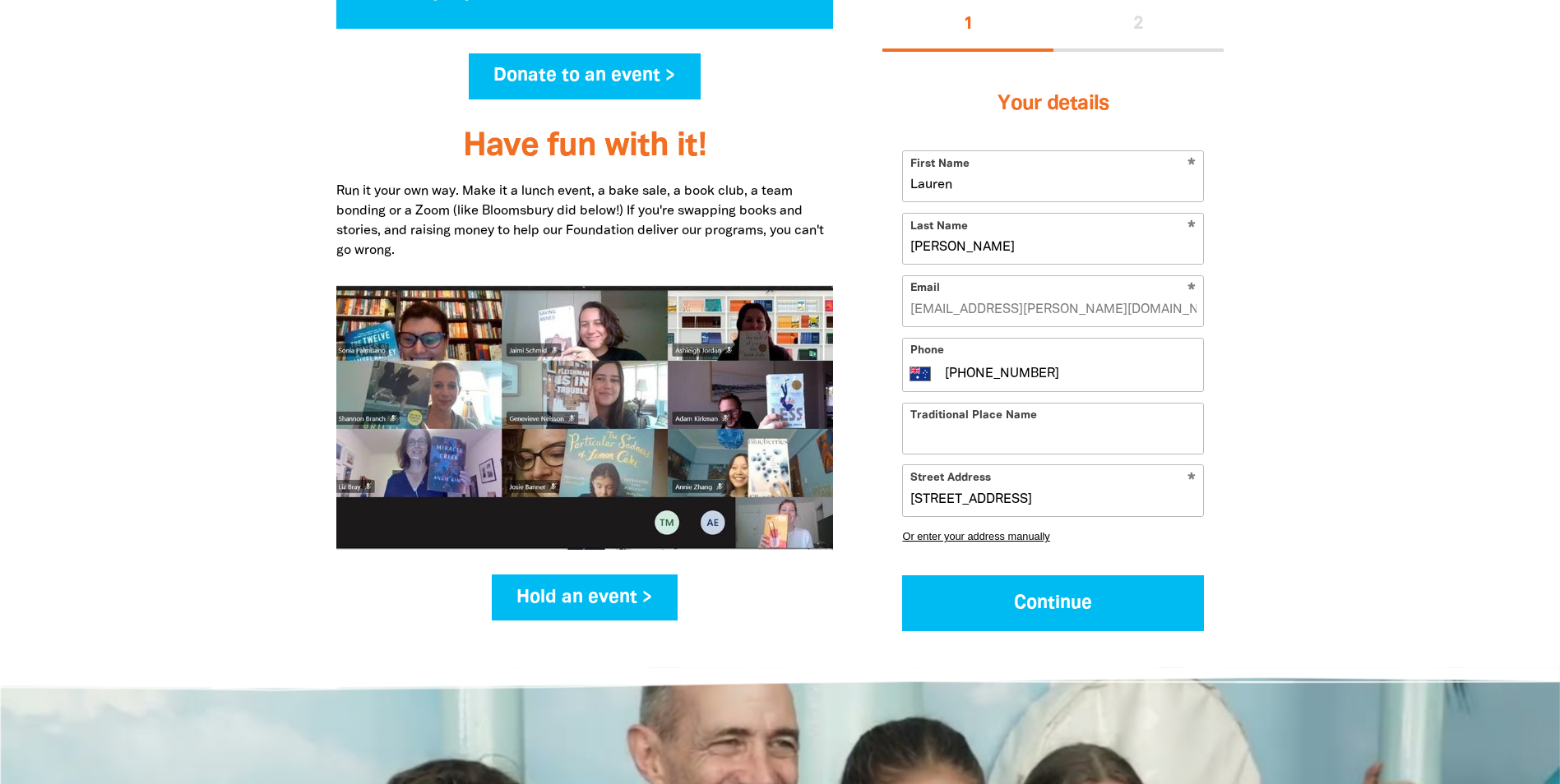
scroll to position [1778, 0]
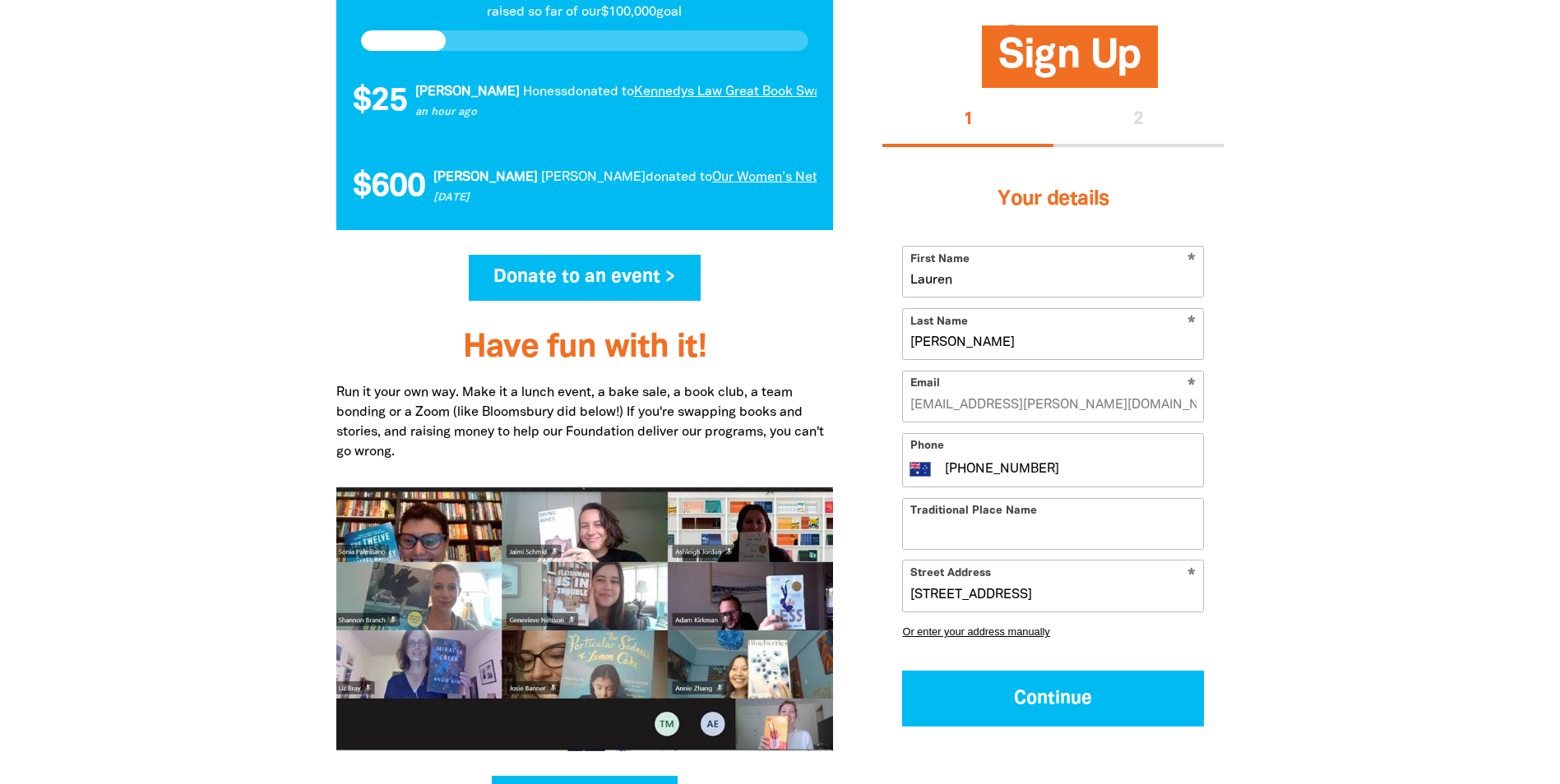
click at [592, 279] on link "Donate to an event >" at bounding box center [585, 278] width 233 height 46
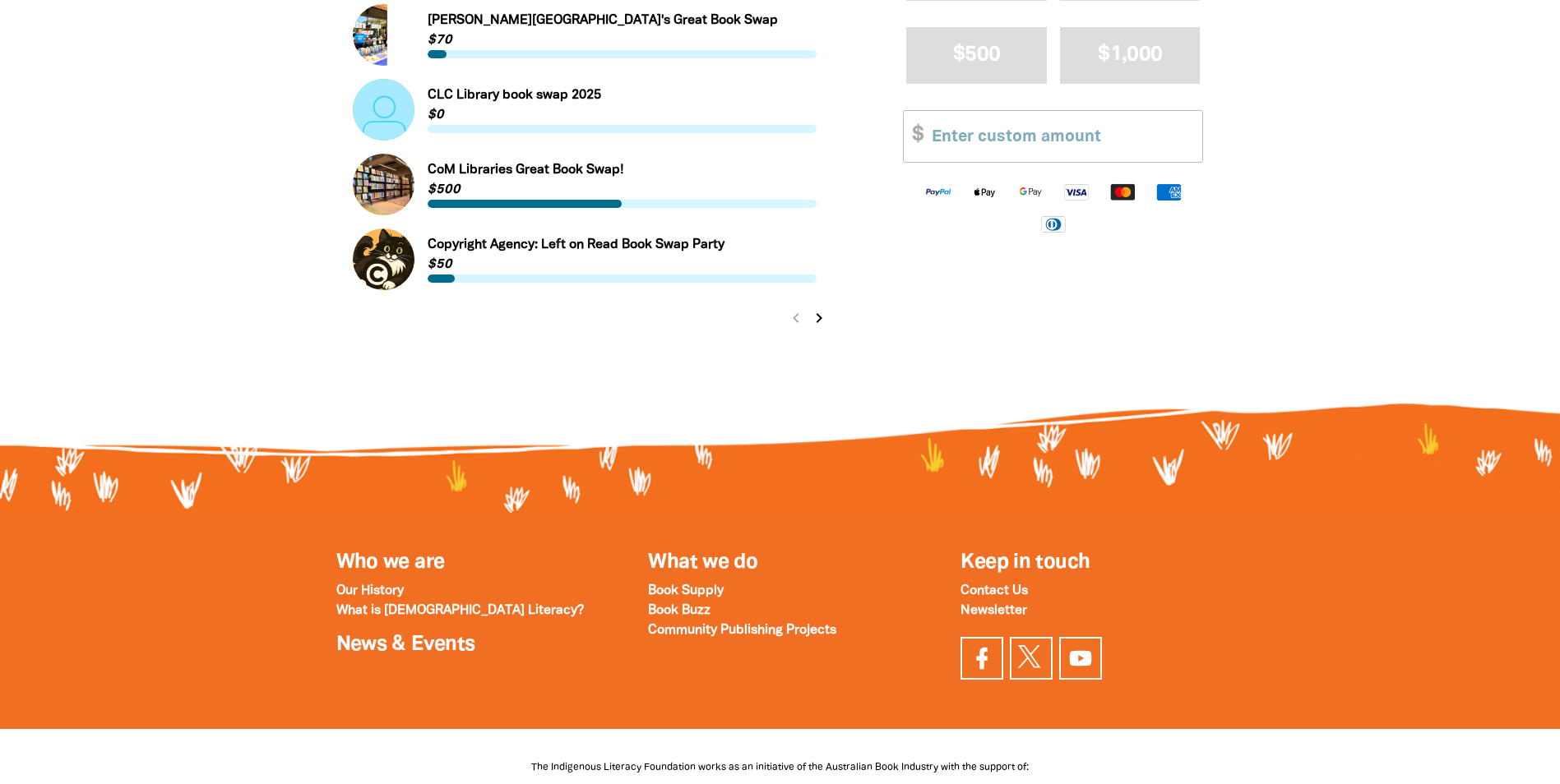
scroll to position [1890, 0]
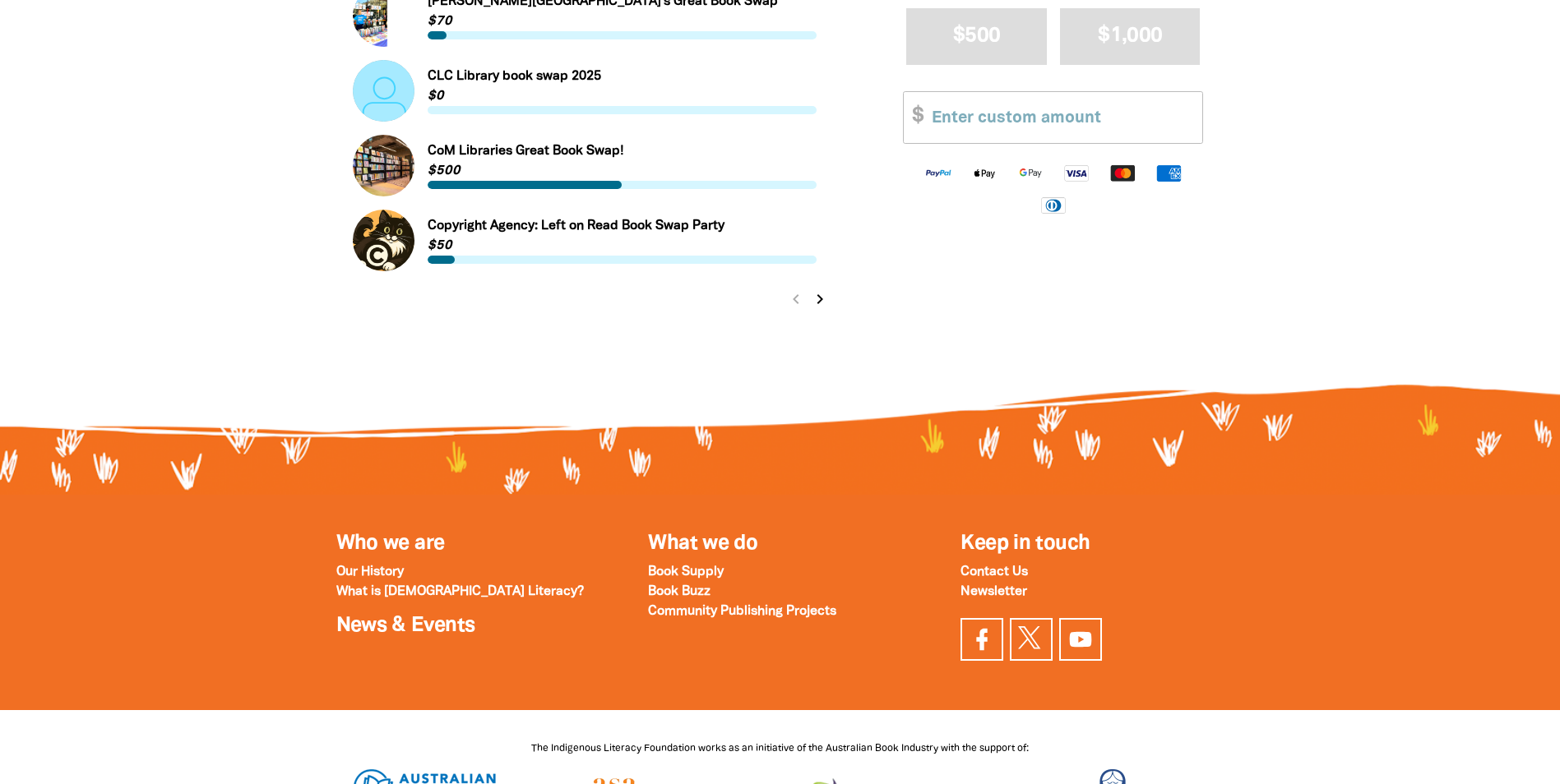
click at [819, 301] on icon "chevron_right" at bounding box center [820, 299] width 20 height 20
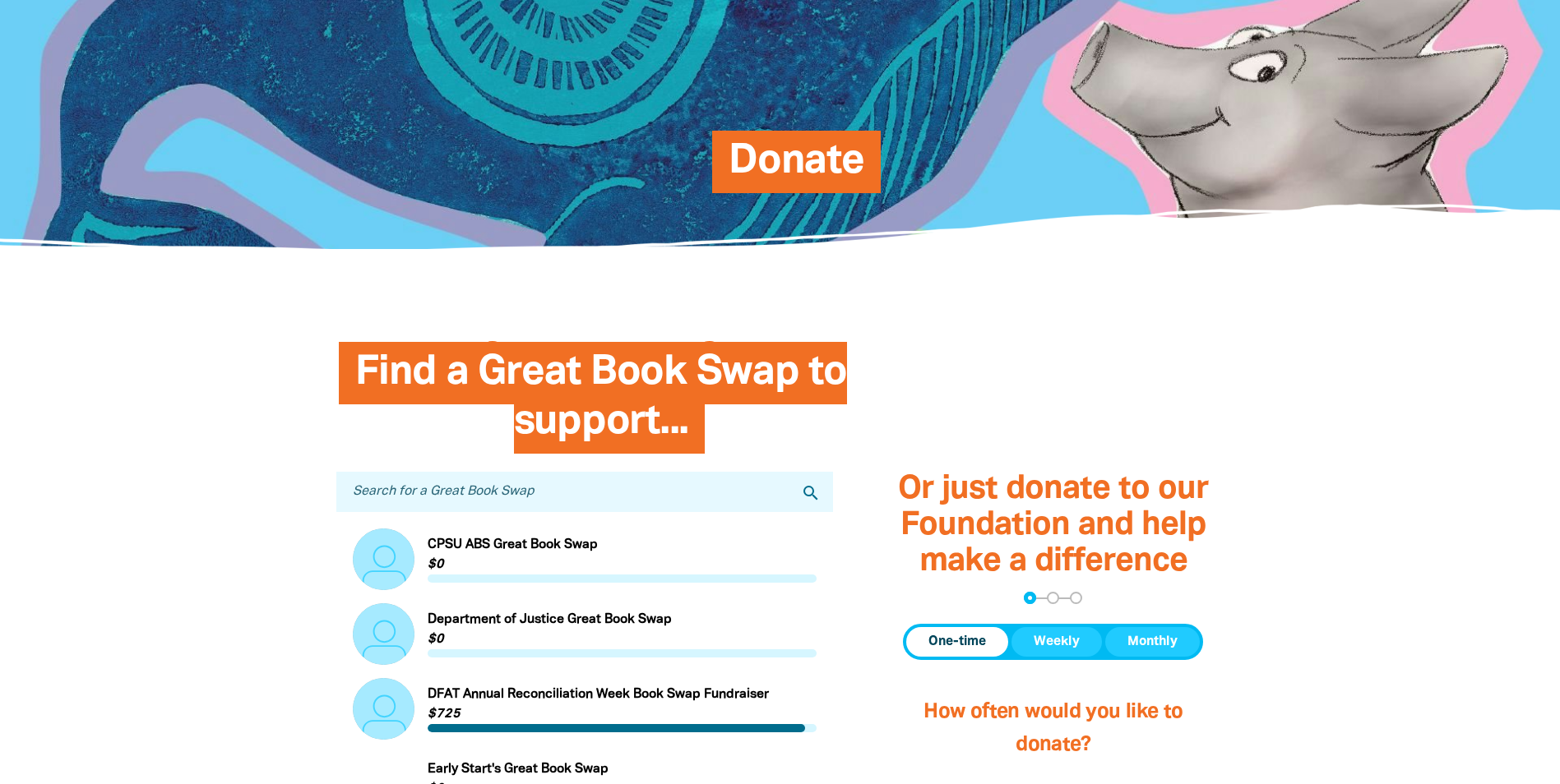
scroll to position [0, 0]
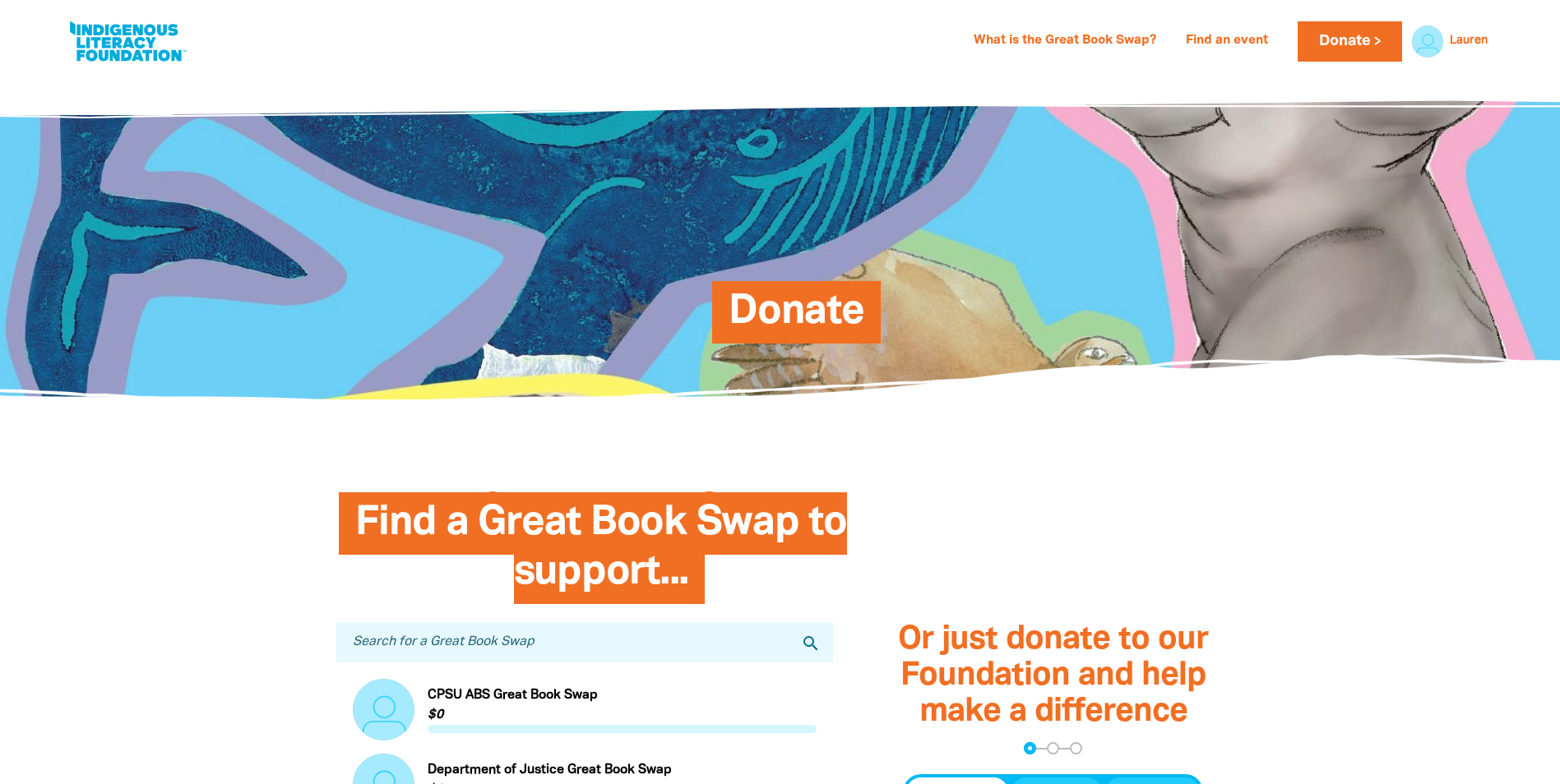
click at [261, 48] on div "What is the Great Book Swap? Find an event Log In Sign Up Donate Lauren Lauren …" at bounding box center [842, 42] width 1305 height 41
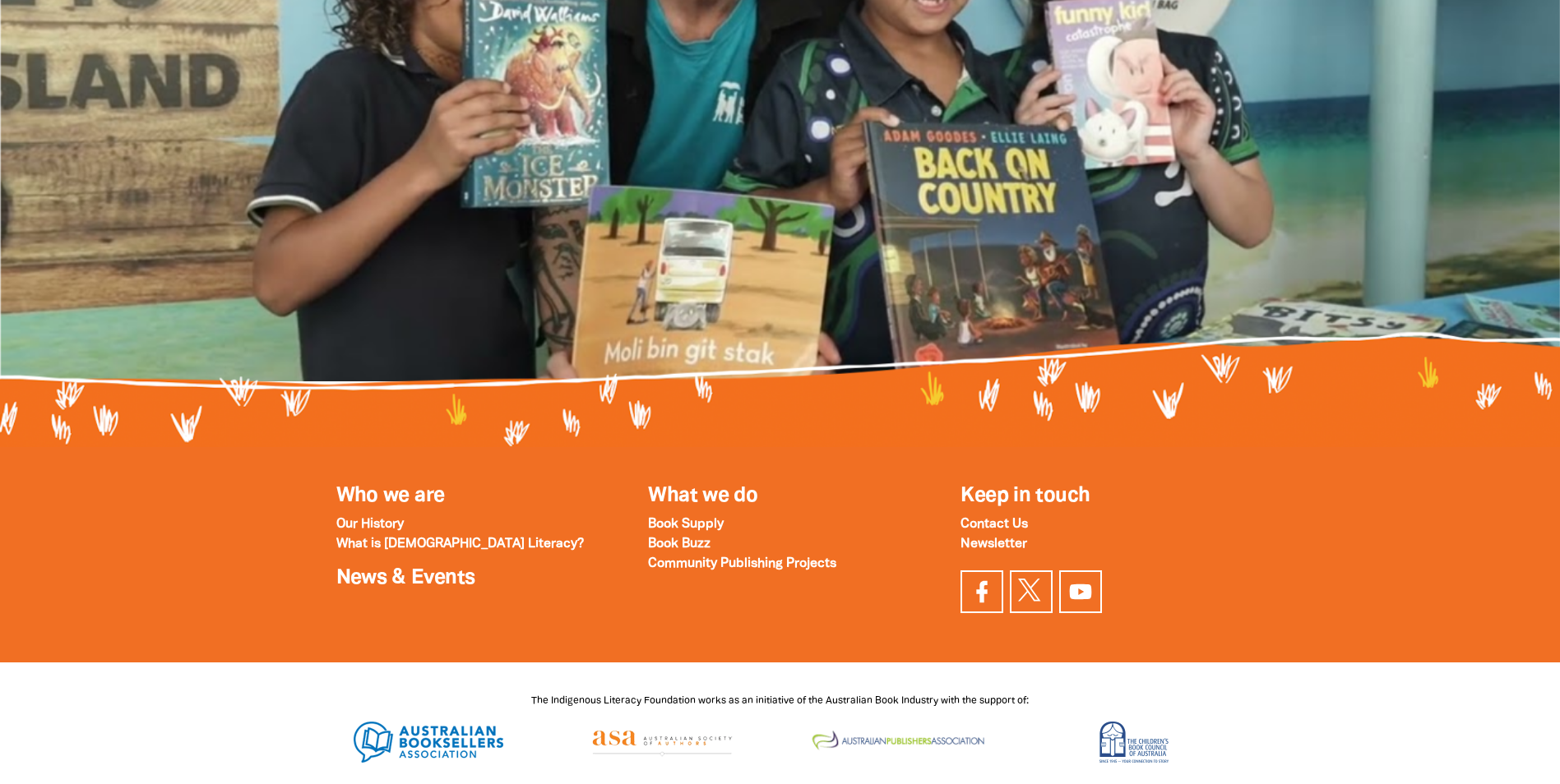
scroll to position [3862, 0]
